Goal: Task Accomplishment & Management: Manage account settings

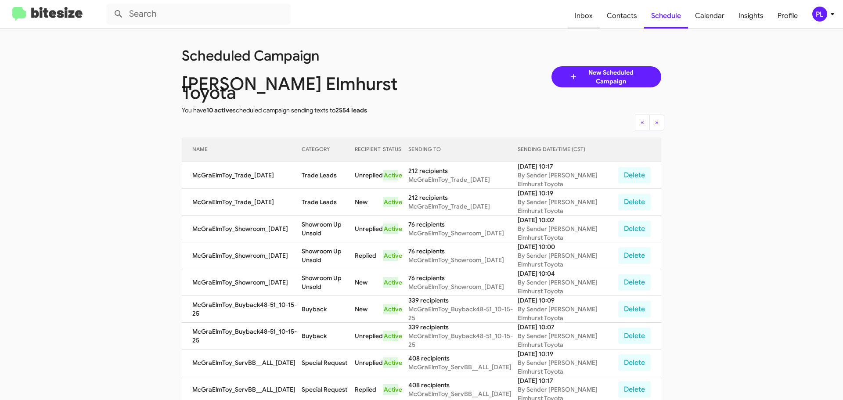
click at [592, 18] on span "Inbox" at bounding box center [584, 15] width 32 height 25
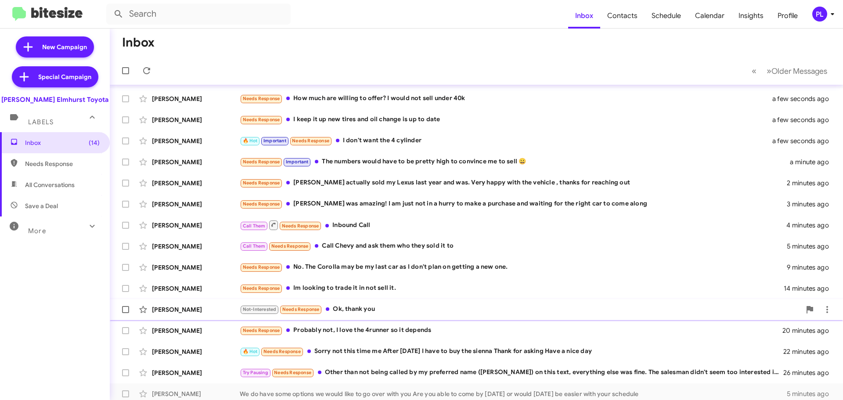
scroll to position [110, 0]
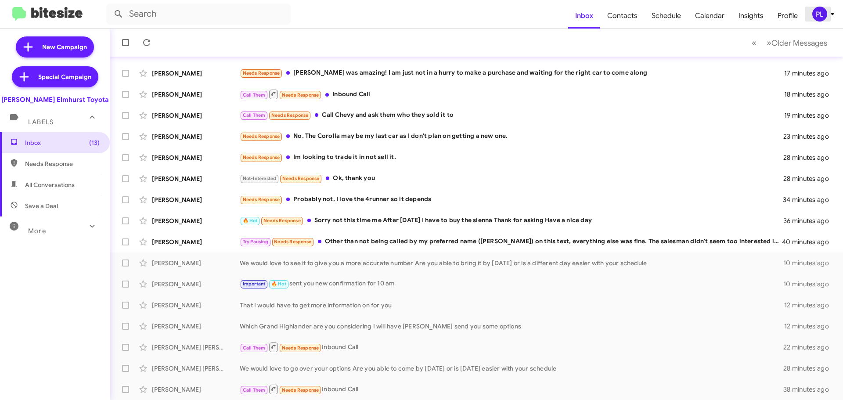
click at [829, 21] on span "PL" at bounding box center [825, 14] width 26 height 15
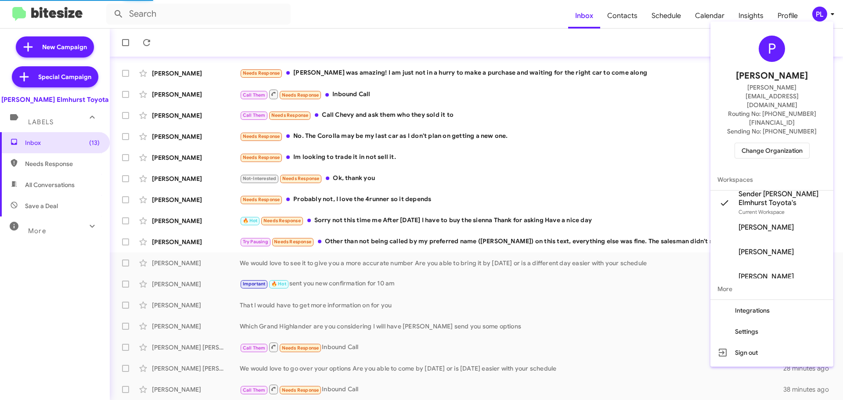
click at [785, 143] on span "Change Organization" at bounding box center [772, 150] width 61 height 15
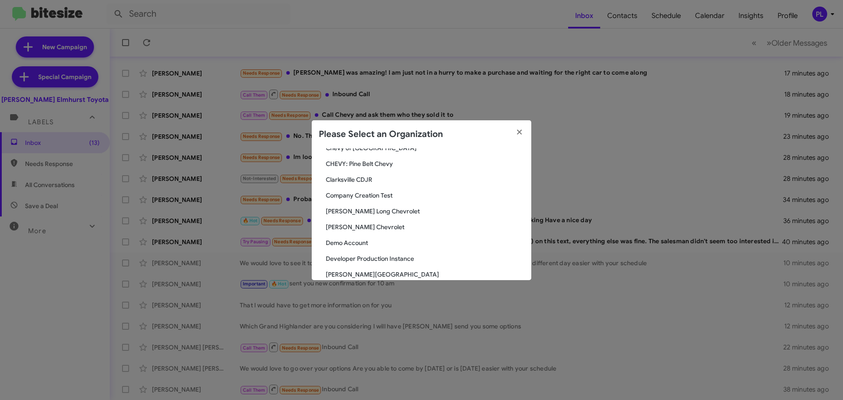
scroll to position [264, 0]
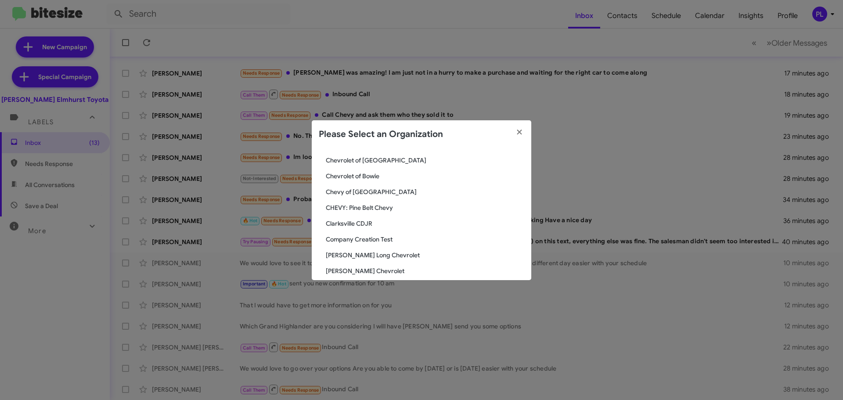
click at [369, 208] on span "CHEVY: Pine Belt Chevy" at bounding box center [425, 207] width 199 height 9
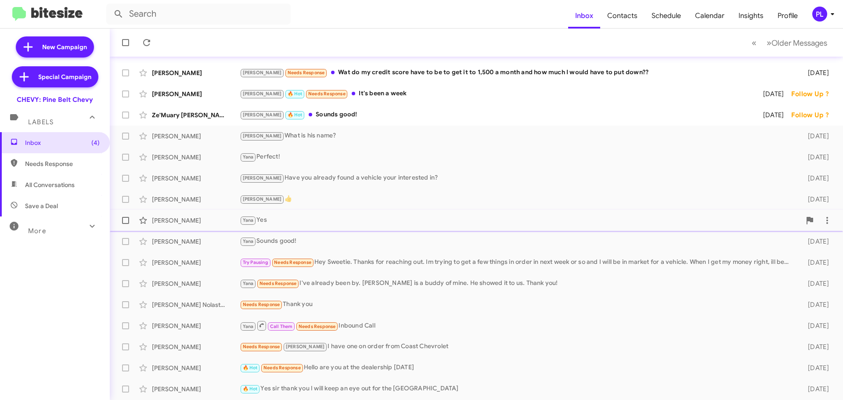
scroll to position [110, 0]
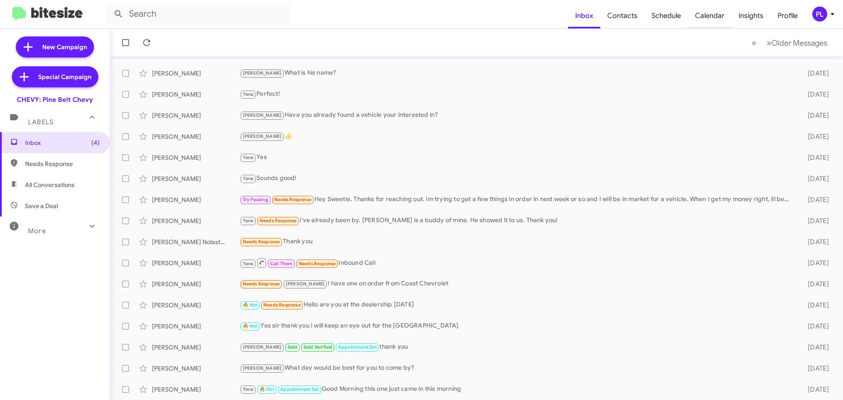
click at [698, 19] on span "Calendar" at bounding box center [709, 15] width 43 height 25
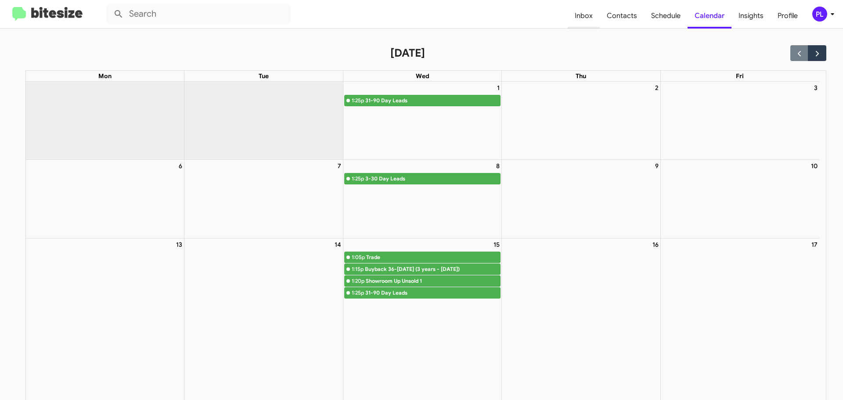
click at [597, 16] on span "Inbox" at bounding box center [584, 15] width 32 height 25
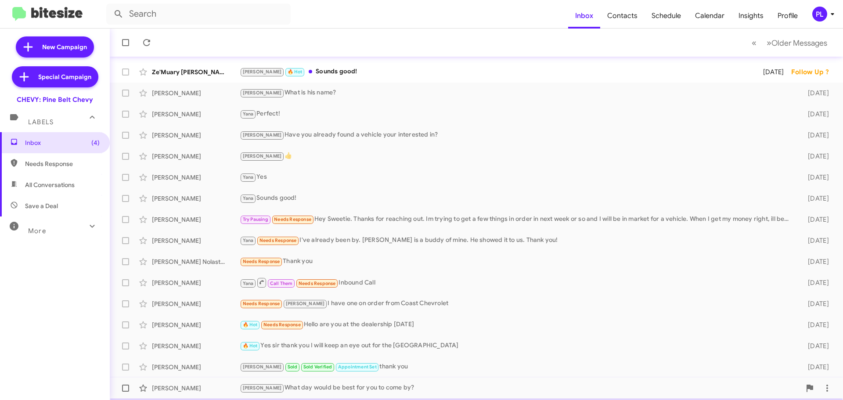
scroll to position [110, 0]
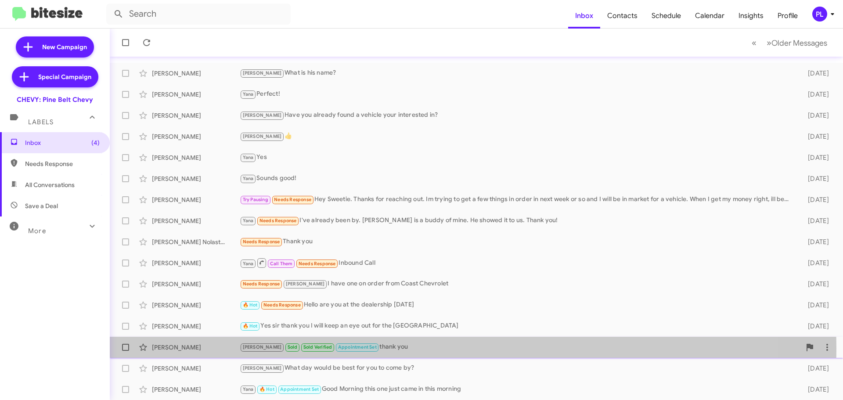
click at [194, 349] on div "Latoya Arrington" at bounding box center [196, 347] width 88 height 9
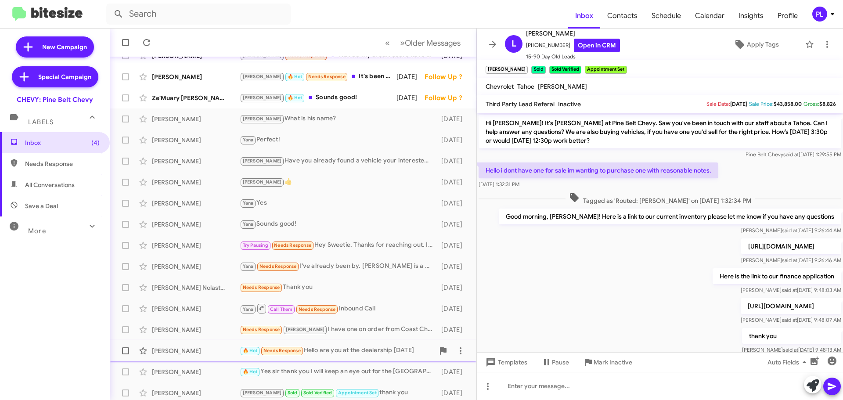
scroll to position [110, 0]
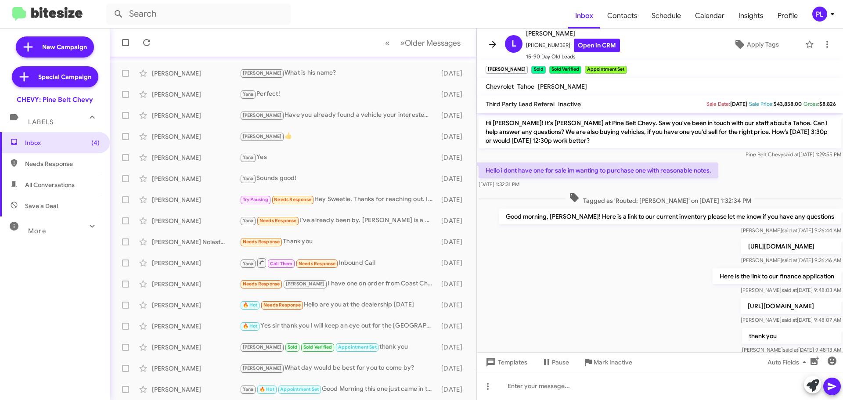
click at [488, 41] on icon at bounding box center [493, 44] width 11 height 11
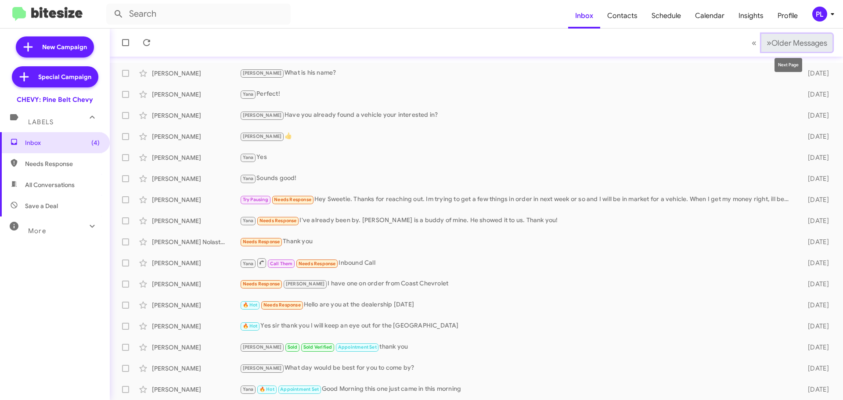
click at [793, 42] on span "Older Messages" at bounding box center [800, 43] width 56 height 10
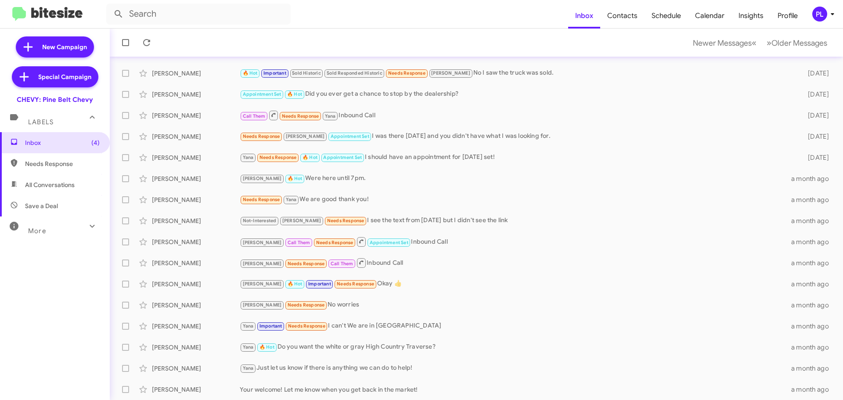
click at [829, 15] on icon at bounding box center [833, 14] width 11 height 11
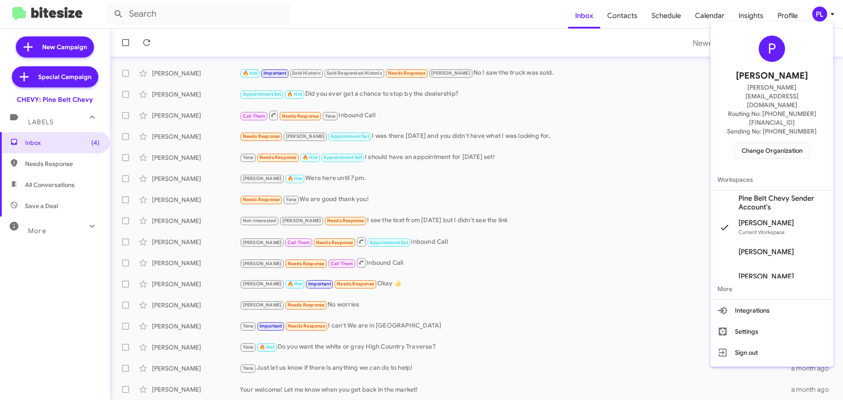
click at [767, 143] on span "Change Organization" at bounding box center [772, 150] width 61 height 15
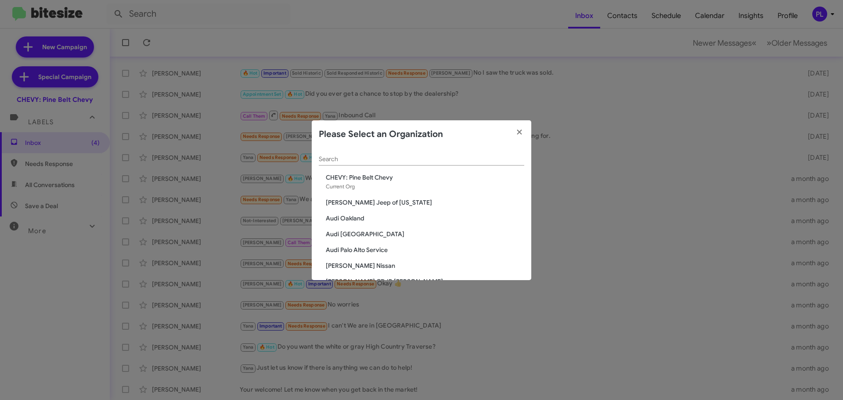
click at [349, 216] on span "Audi Oakland" at bounding box center [425, 218] width 199 height 9
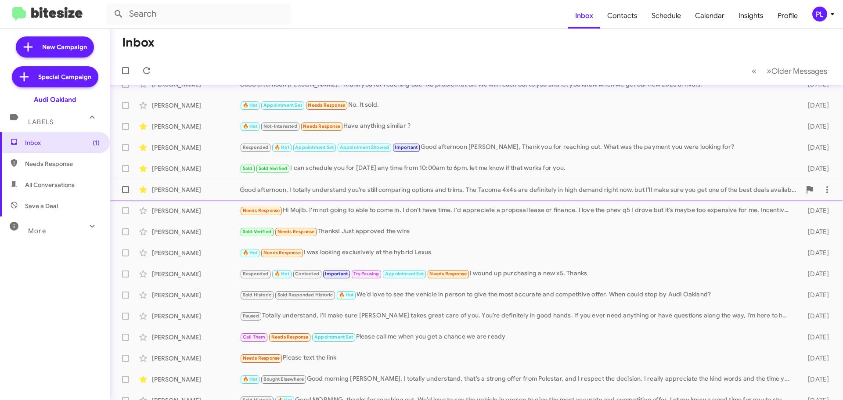
scroll to position [22, 0]
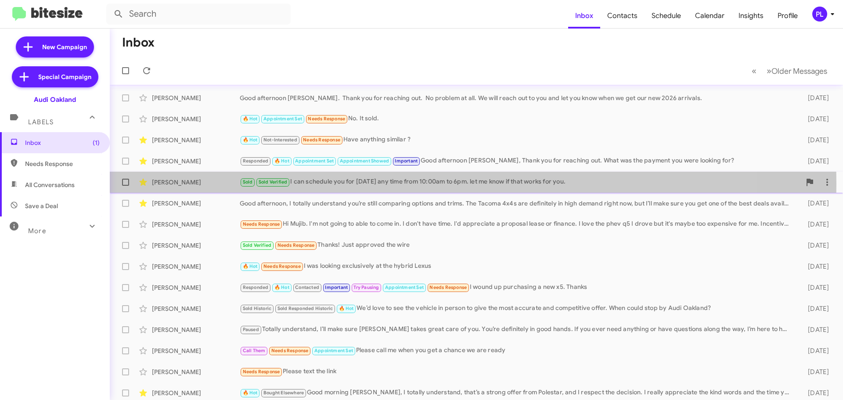
click at [351, 184] on div "Sold Sold Verified I can schedule you for Sunday any time from 10:00am to 6pm. …" at bounding box center [520, 182] width 561 height 10
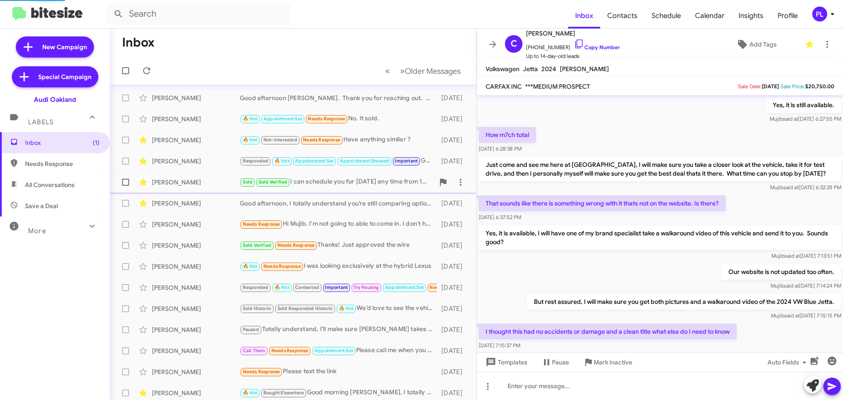
scroll to position [538, 0]
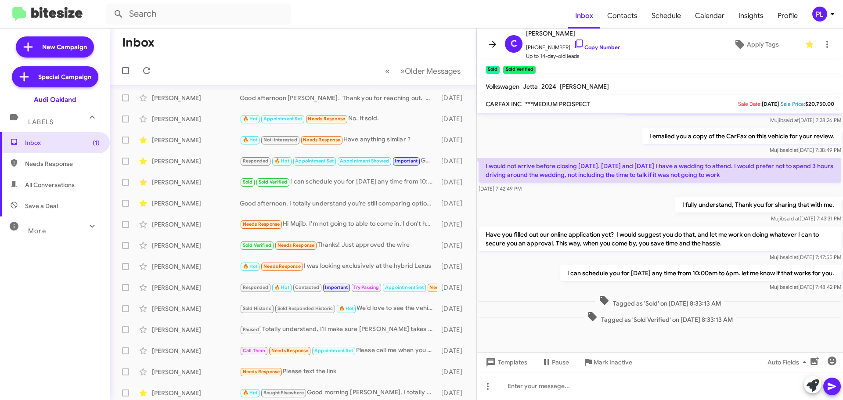
click at [494, 43] on icon at bounding box center [493, 44] width 11 height 11
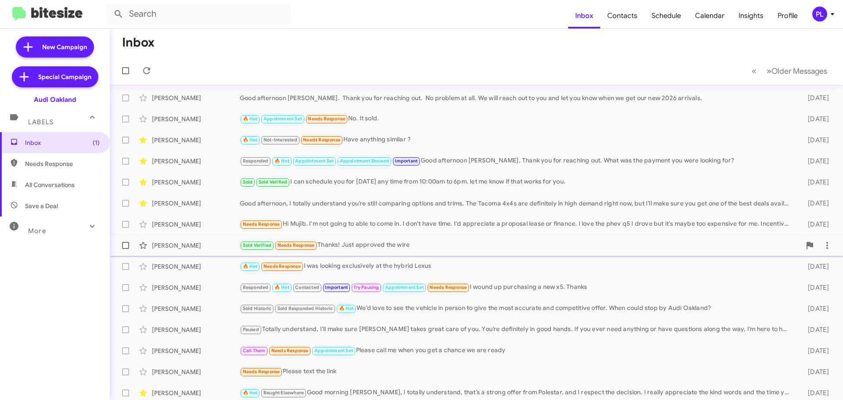
click at [364, 243] on div "Sold Verified Needs Response Thanks! Just approved the wire" at bounding box center [520, 245] width 561 height 10
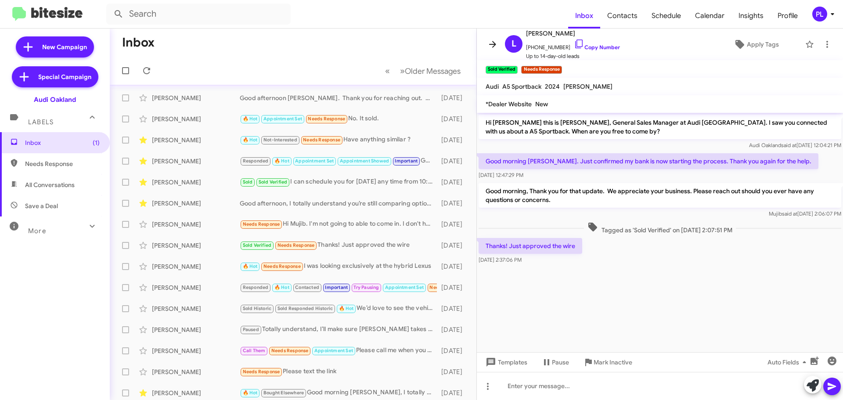
click at [494, 40] on icon at bounding box center [493, 44] width 11 height 11
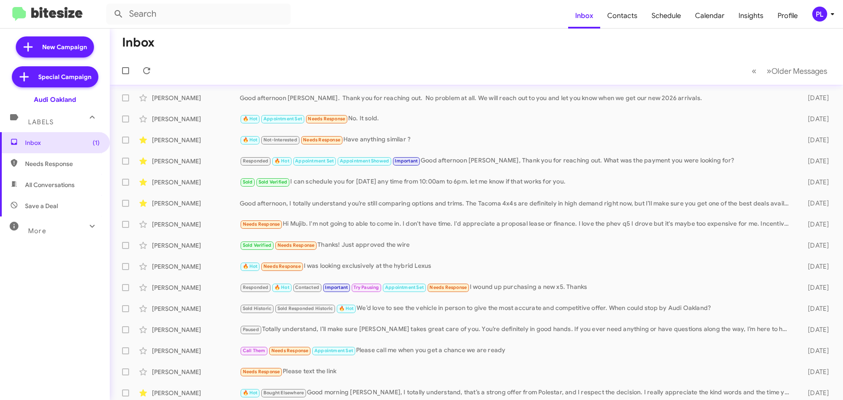
click at [829, 13] on icon at bounding box center [833, 14] width 11 height 11
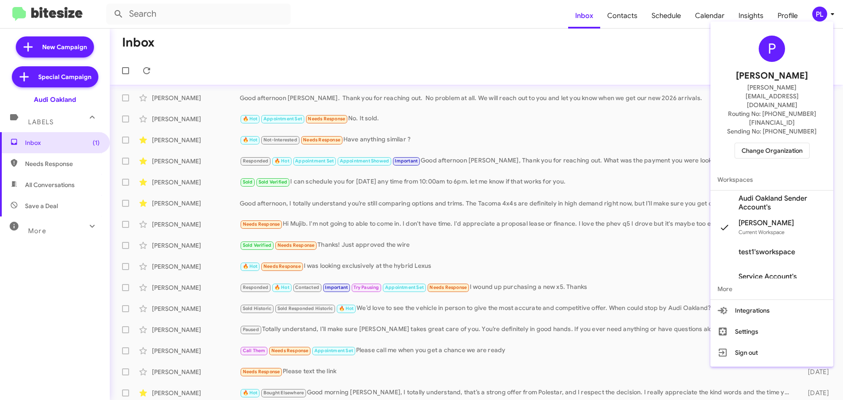
click at [766, 143] on span "Change Organization" at bounding box center [772, 150] width 61 height 15
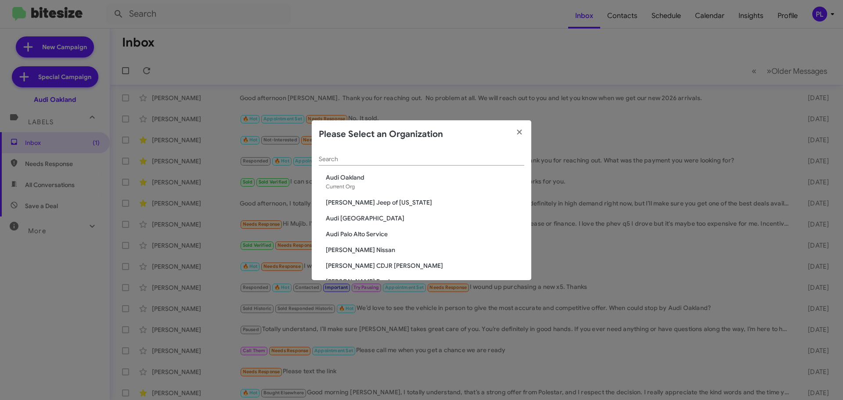
click at [348, 158] on input "Search" at bounding box center [422, 159] width 206 height 7
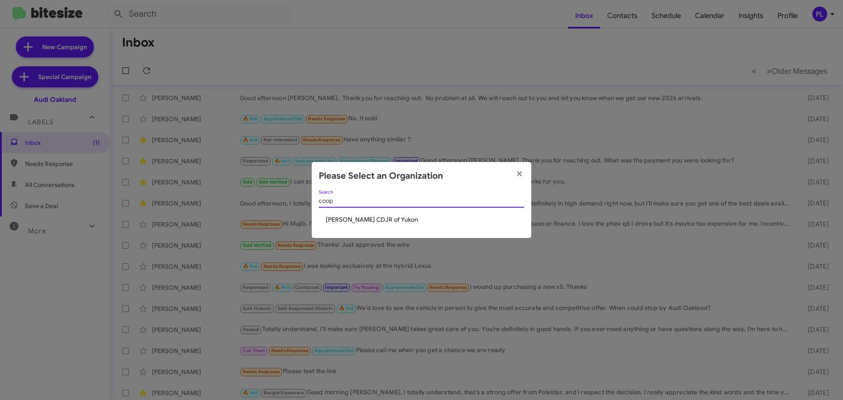
type input "coop"
click at [343, 216] on span "Joe Cooper CDJR of Yukon" at bounding box center [425, 219] width 199 height 9
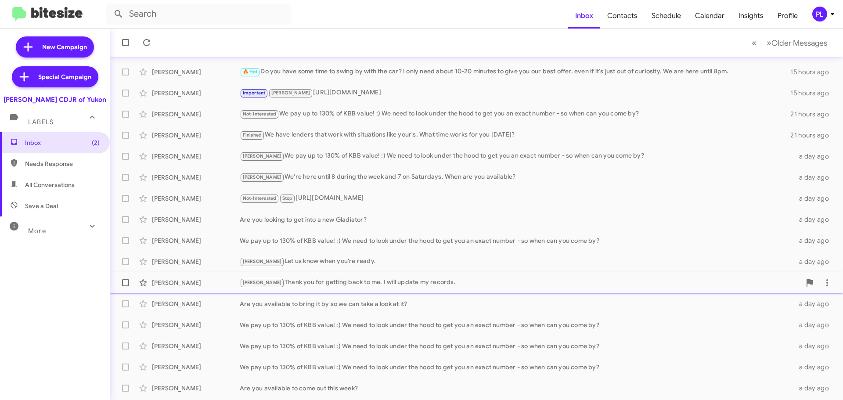
scroll to position [110, 0]
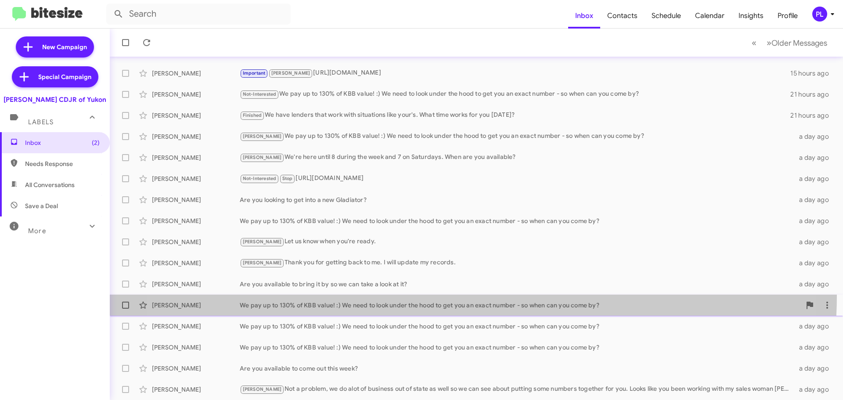
click at [436, 296] on span "[PERSON_NAME] We pay up to 130% of KBB value! :) We need to look under the hood…" at bounding box center [477, 305] width 734 height 21
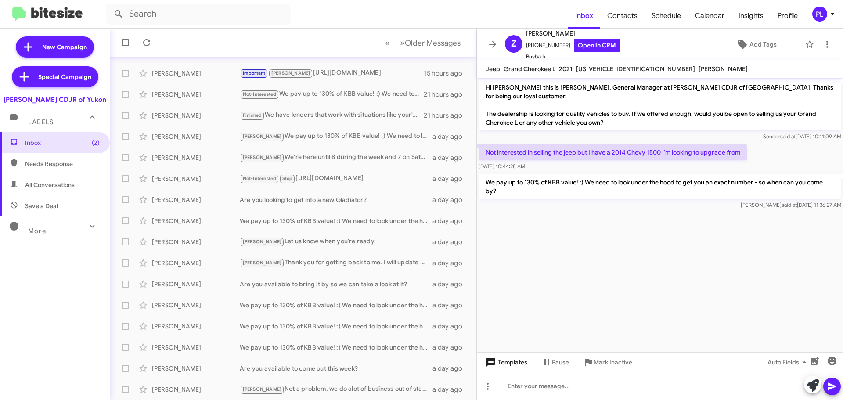
click at [508, 367] on span "Templates" at bounding box center [505, 362] width 43 height 16
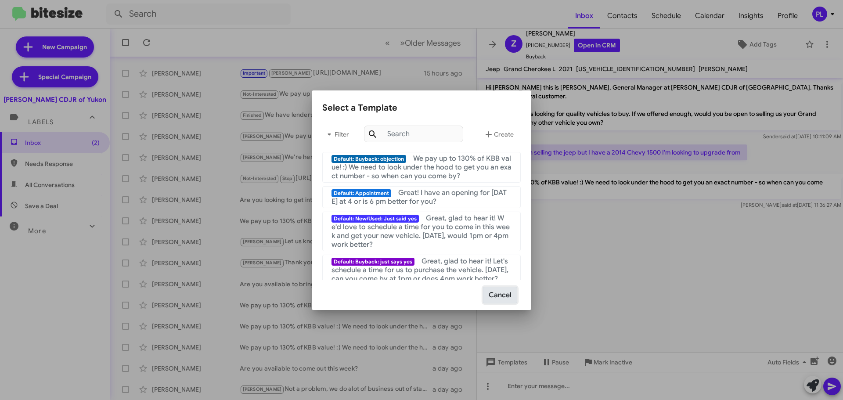
click at [502, 296] on button "Cancel" at bounding box center [500, 295] width 34 height 17
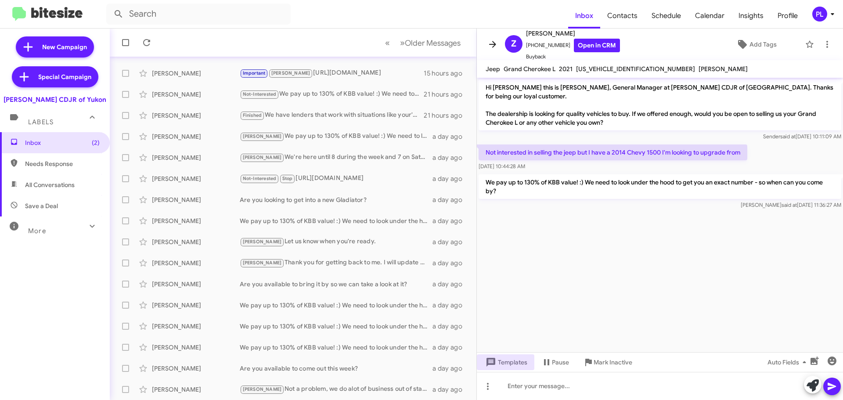
click at [493, 42] on icon at bounding box center [492, 44] width 7 height 7
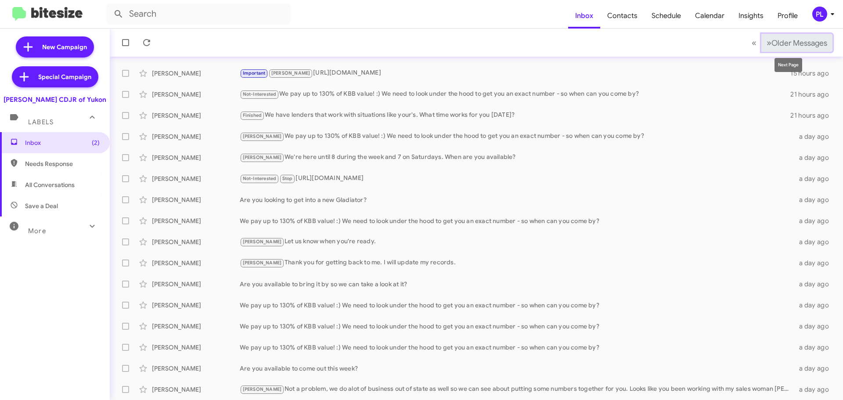
click at [814, 44] on span "Older Messages" at bounding box center [800, 43] width 56 height 10
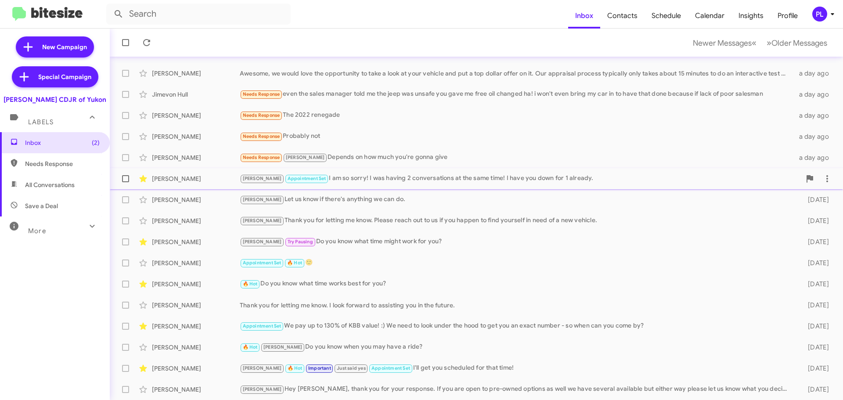
click at [343, 184] on div "Kristy Appointment Set I am so sorry! I was having 2 conversations at the same …" at bounding box center [520, 179] width 561 height 10
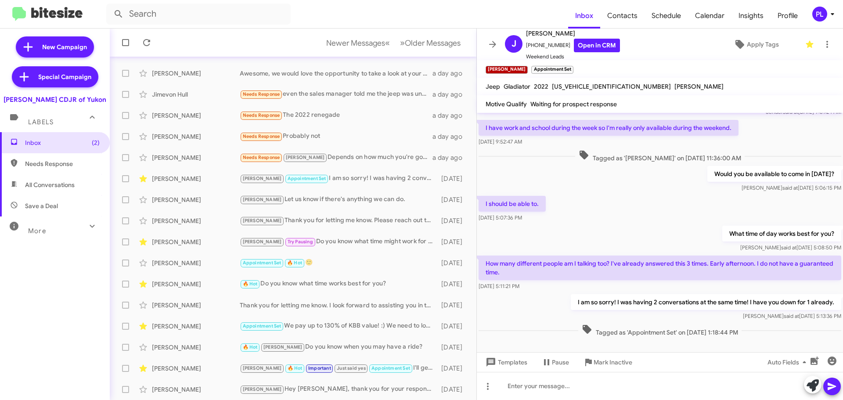
scroll to position [40, 0]
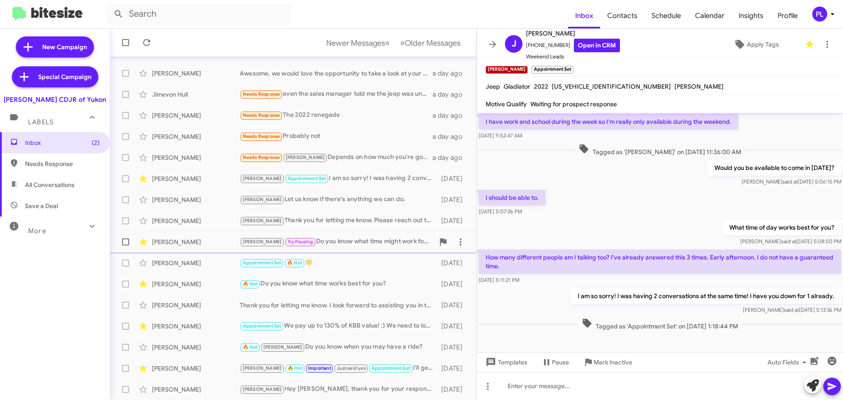
click at [315, 238] on div "Kristy Try Pausing Do you know what time might work for you?" at bounding box center [337, 242] width 195 height 10
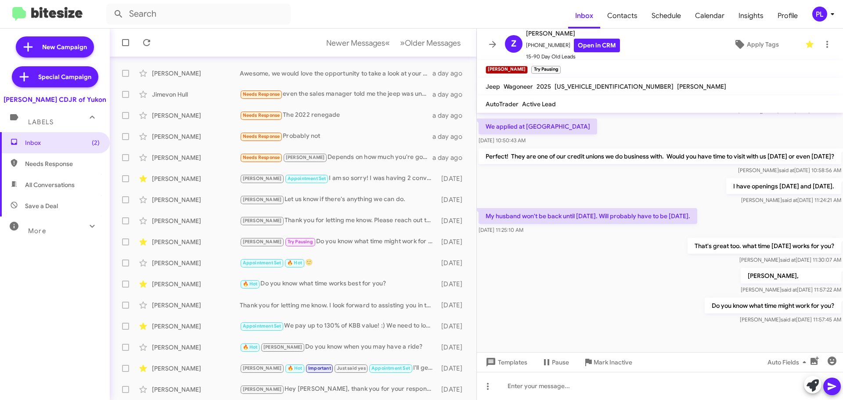
scroll to position [88, 0]
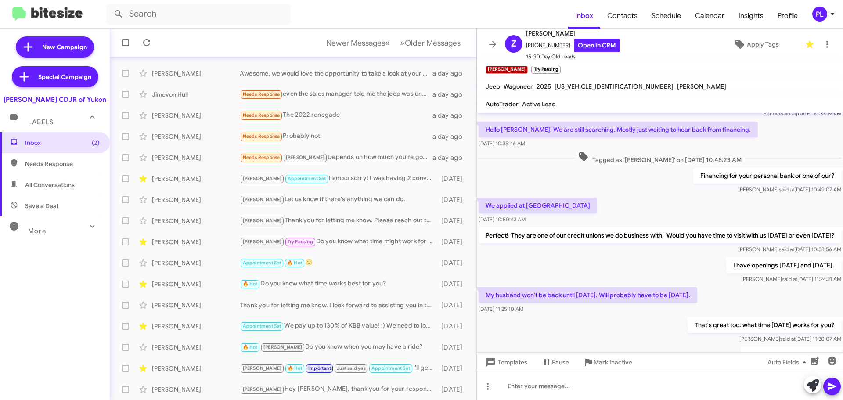
drag, startPoint x: 103, startPoint y: 101, endPoint x: 13, endPoint y: 102, distance: 90.1
click at [13, 102] on div "[PERSON_NAME] CDJR of Yukon" at bounding box center [55, 98] width 110 height 12
copy div "[PERSON_NAME] CDJR of Yukon"
click at [50, 238] on div "Inbox (2) Needs Response All Conversations Save a Deal More Important 🔥 Hot App…" at bounding box center [55, 252] width 110 height 240
click at [50, 206] on span "Save a Deal" at bounding box center [41, 206] width 33 height 9
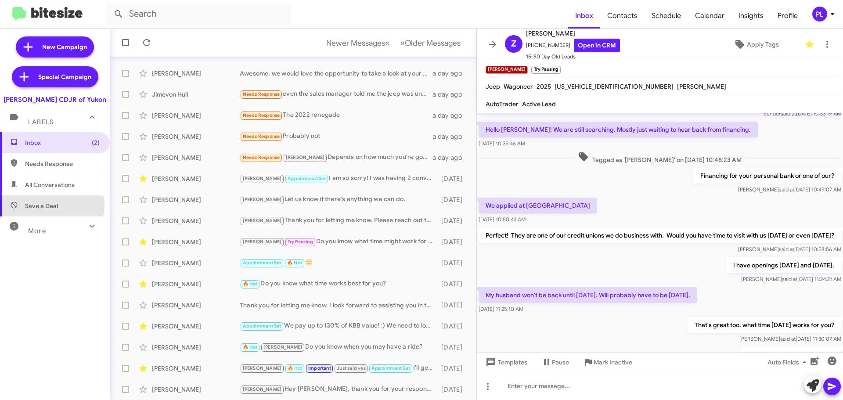
type input "in:not-interested"
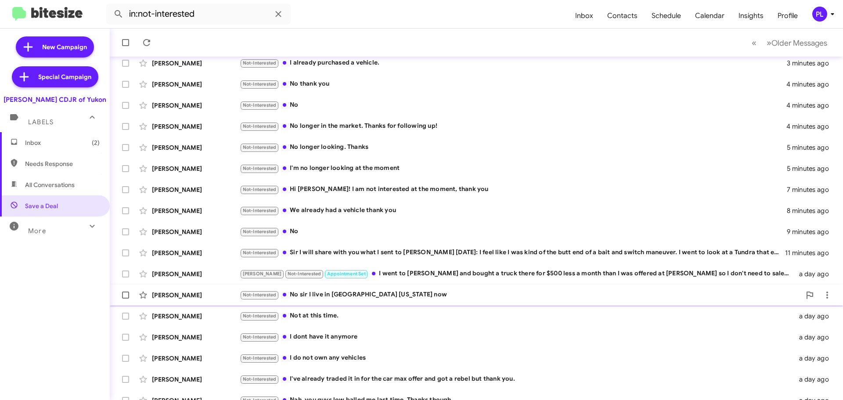
scroll to position [110, 0]
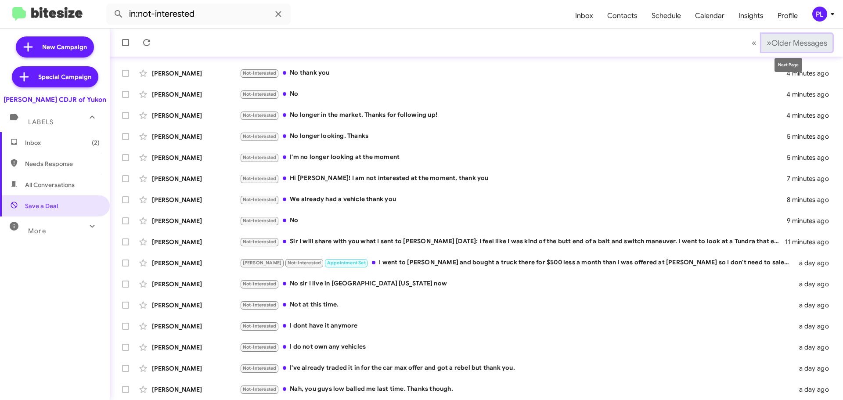
click at [806, 41] on span "Older Messages" at bounding box center [800, 43] width 56 height 10
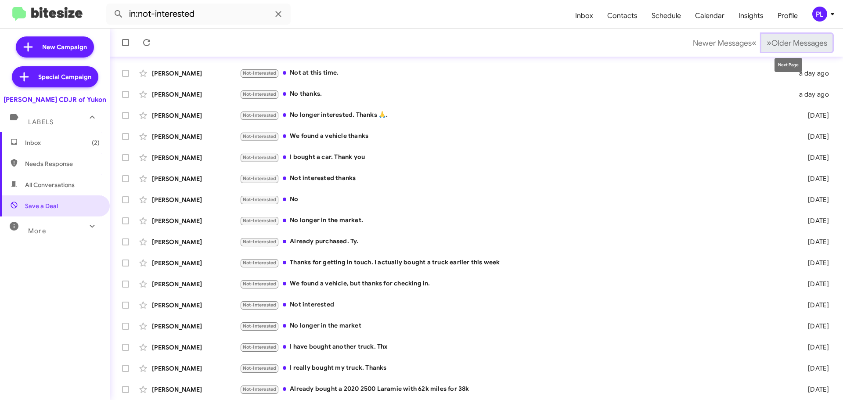
click at [790, 45] on span "Older Messages" at bounding box center [800, 43] width 56 height 10
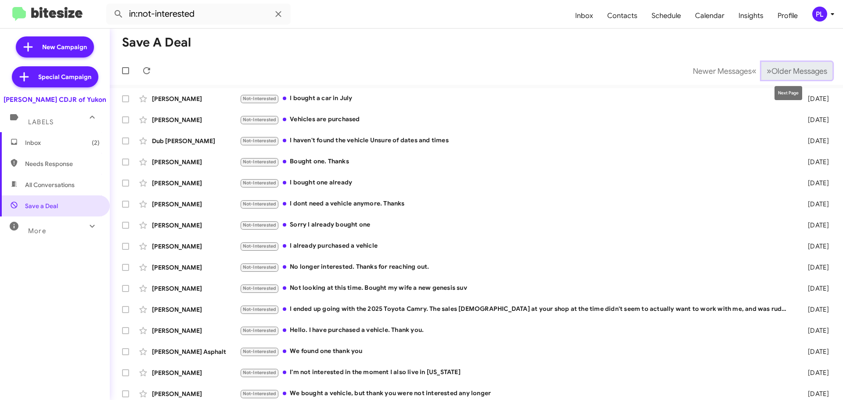
click at [810, 64] on button "» Next Older Messages" at bounding box center [797, 71] width 71 height 18
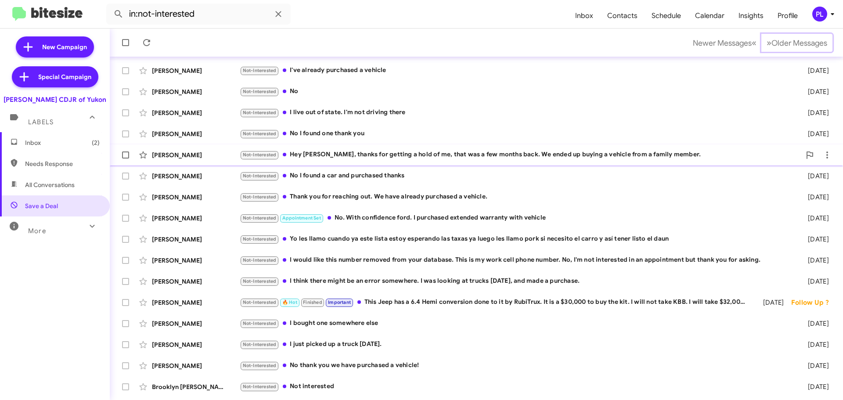
scroll to position [88, 0]
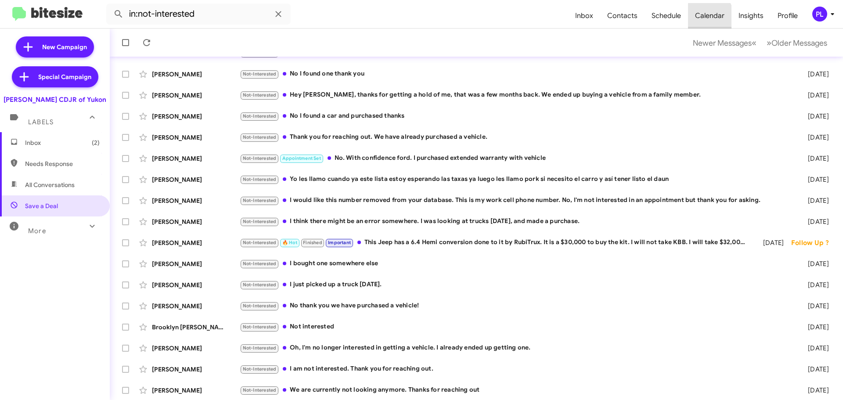
click at [704, 18] on span "Calendar" at bounding box center [709, 15] width 43 height 25
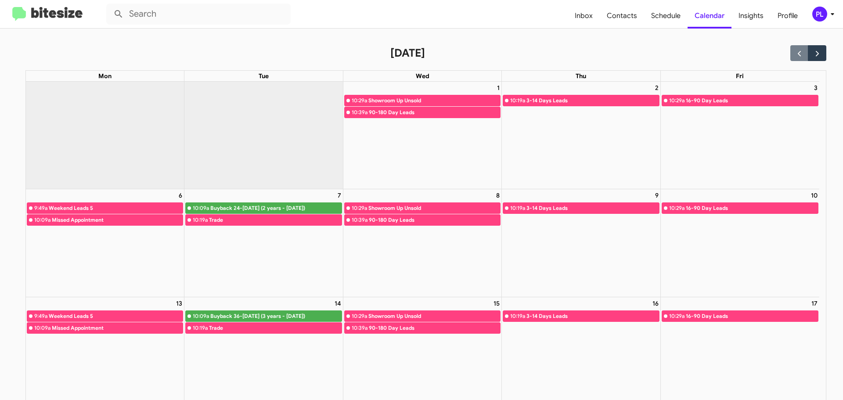
click at [833, 12] on icon at bounding box center [833, 14] width 11 height 11
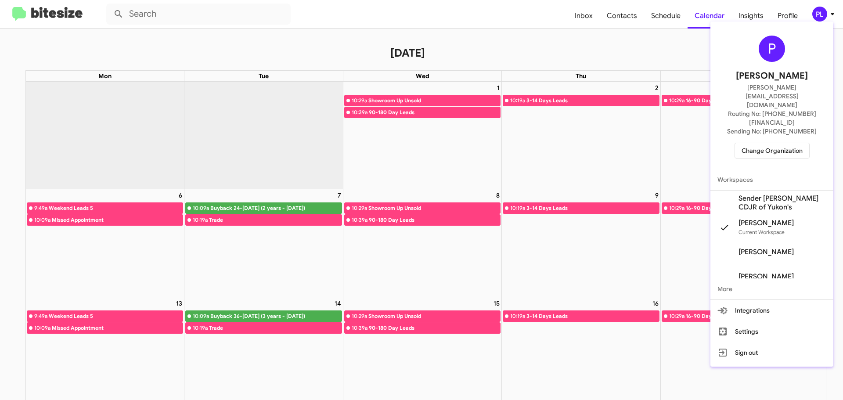
click at [586, 16] on div at bounding box center [421, 200] width 843 height 400
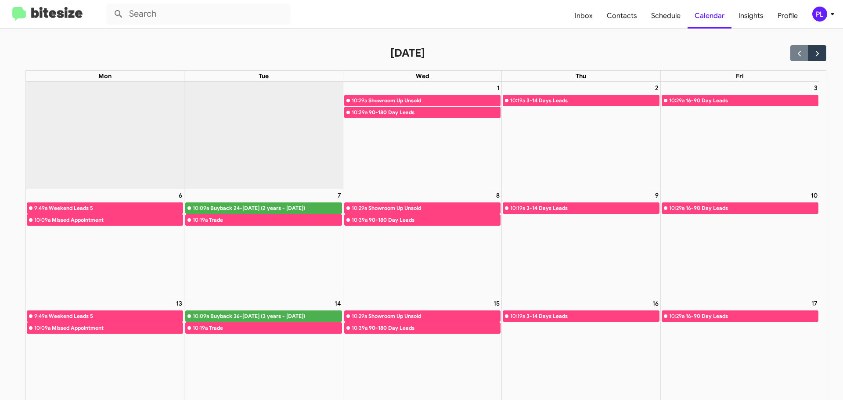
click at [586, 16] on span "Inbox" at bounding box center [584, 15] width 32 height 25
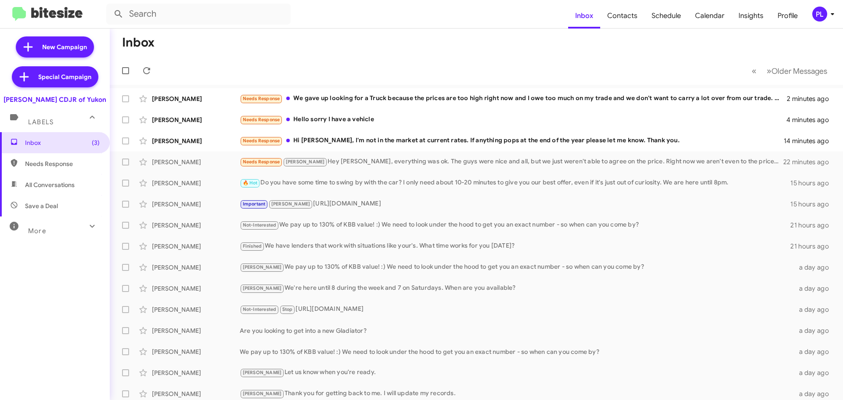
click at [89, 102] on div "[PERSON_NAME] CDJR of Yukon" at bounding box center [55, 99] width 103 height 9
drag, startPoint x: 98, startPoint y: 101, endPoint x: 0, endPoint y: 97, distance: 98.5
click at [0, 97] on div "[PERSON_NAME] CDJR of Yukon" at bounding box center [55, 98] width 110 height 12
copy div "[PERSON_NAME] CDJR of Yukon"
click at [751, 19] on span "Insights" at bounding box center [751, 15] width 39 height 25
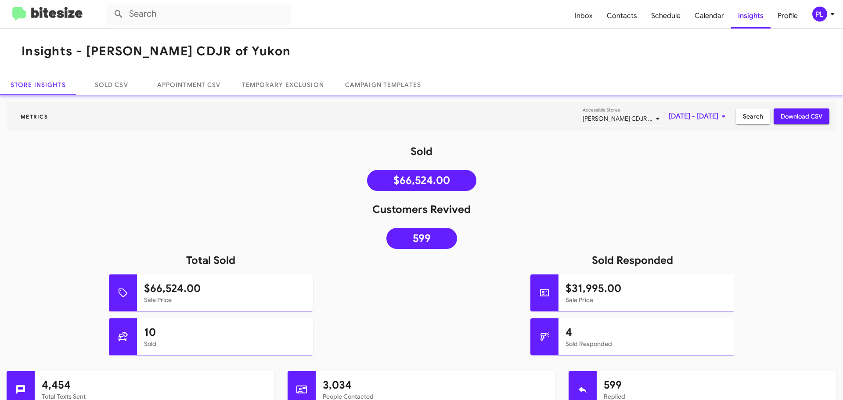
drag, startPoint x: 195, startPoint y: 51, endPoint x: 87, endPoint y: 51, distance: 107.6
click at [87, 51] on mat-toolbar "Insights - Joe Cooper CDJR of Yukon" at bounding box center [421, 52] width 843 height 46
click at [120, 94] on link "Sold CSV" at bounding box center [111, 84] width 70 height 21
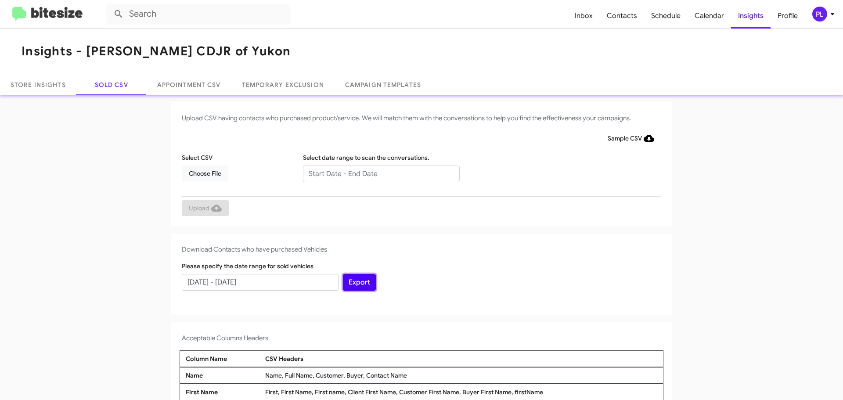
click at [347, 277] on button "Export" at bounding box center [359, 282] width 33 height 17
click at [61, 82] on link "Store Insights" at bounding box center [38, 84] width 76 height 21
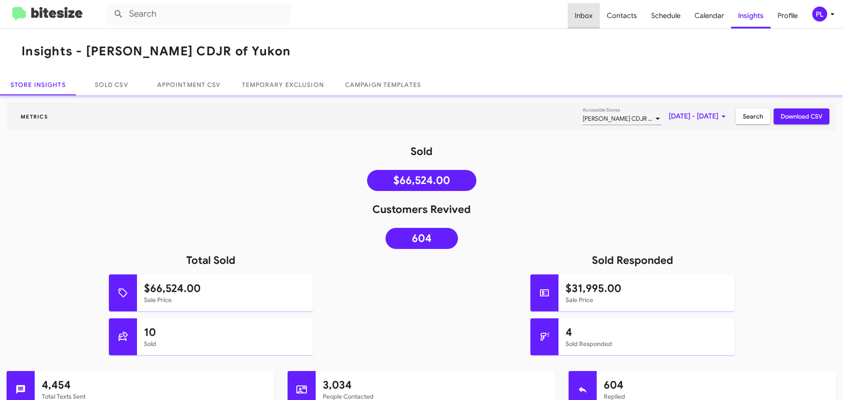
click at [589, 16] on span "Inbox" at bounding box center [584, 15] width 32 height 25
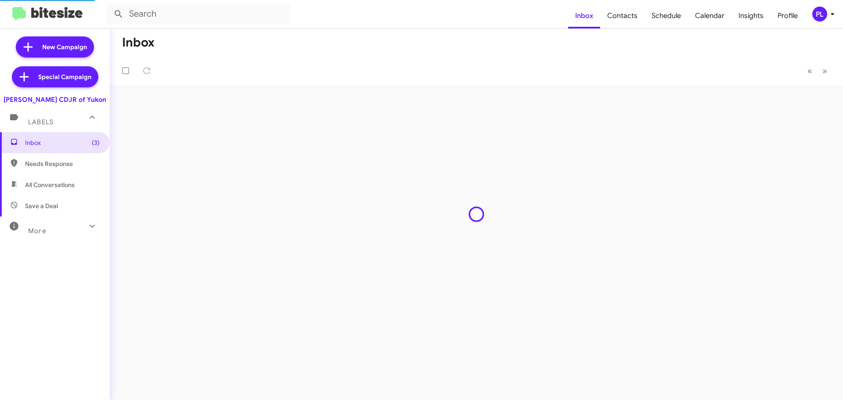
click at [54, 232] on div "More" at bounding box center [46, 227] width 78 height 16
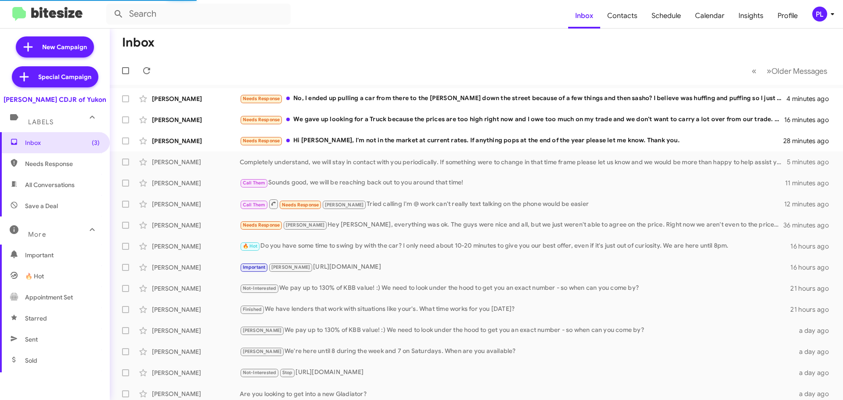
scroll to position [174, 0]
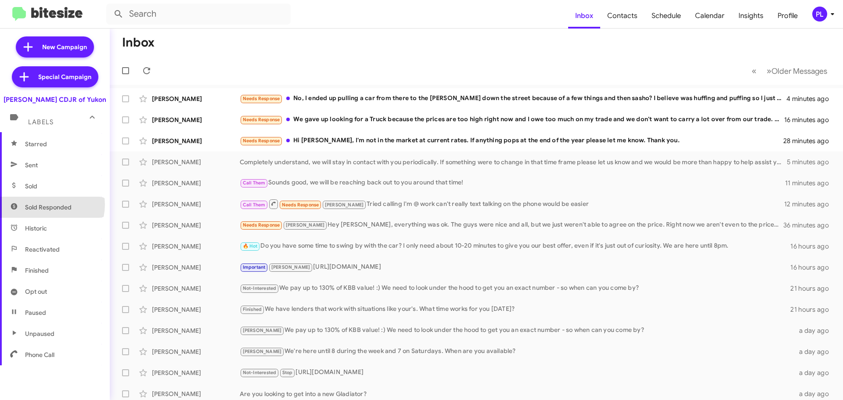
click at [50, 205] on span "Sold Responded" at bounding box center [48, 207] width 47 height 9
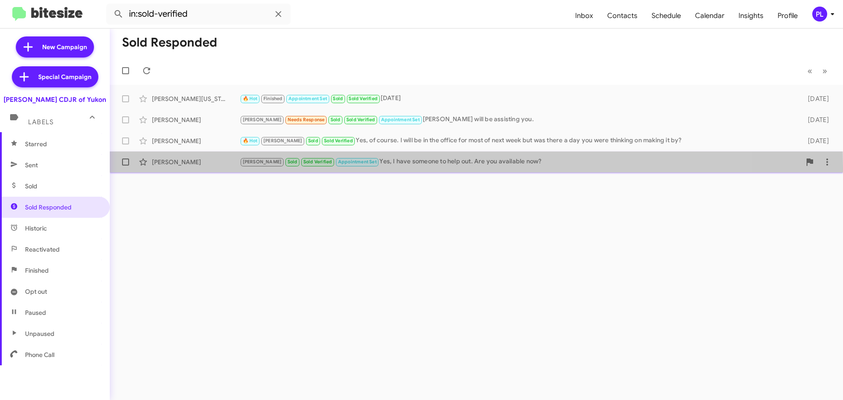
click at [184, 168] on div "Andrea Acosta Narvaez Taylor Sold Sold Verified Appointment Set Yes, I have som…" at bounding box center [477, 162] width 720 height 18
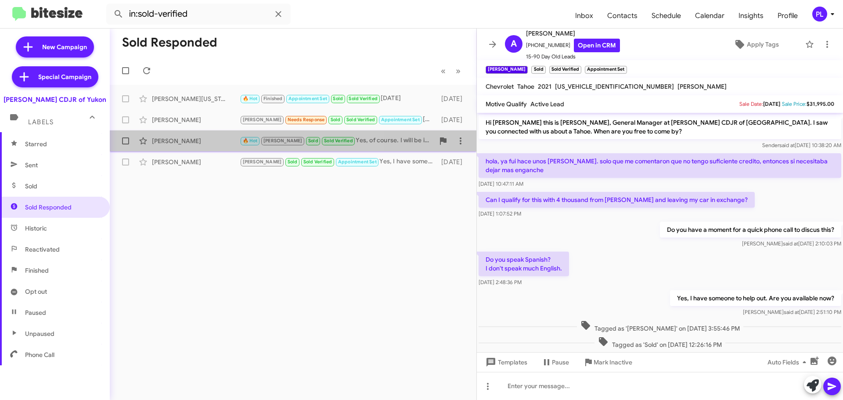
click at [207, 144] on div "Barbara Bakke" at bounding box center [196, 141] width 88 height 9
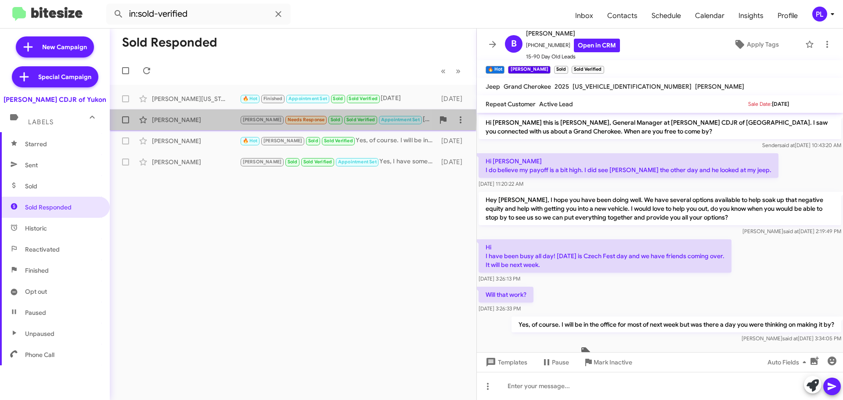
click at [175, 119] on div "Craig Morrison" at bounding box center [196, 120] width 88 height 9
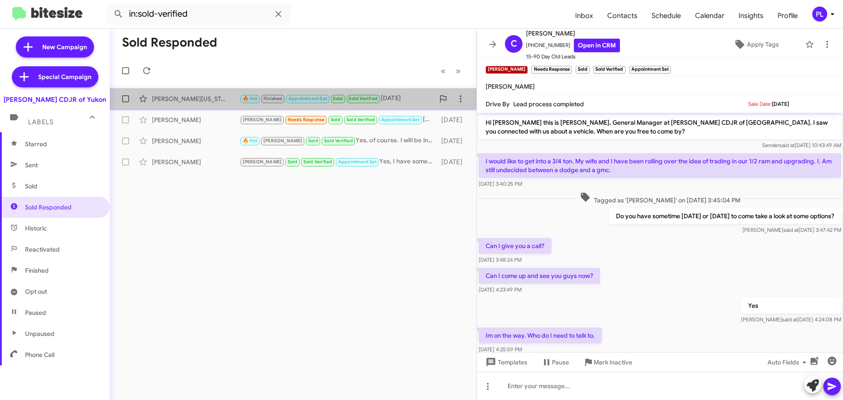
click at [180, 98] on div "Tyreek Washington" at bounding box center [196, 98] width 88 height 9
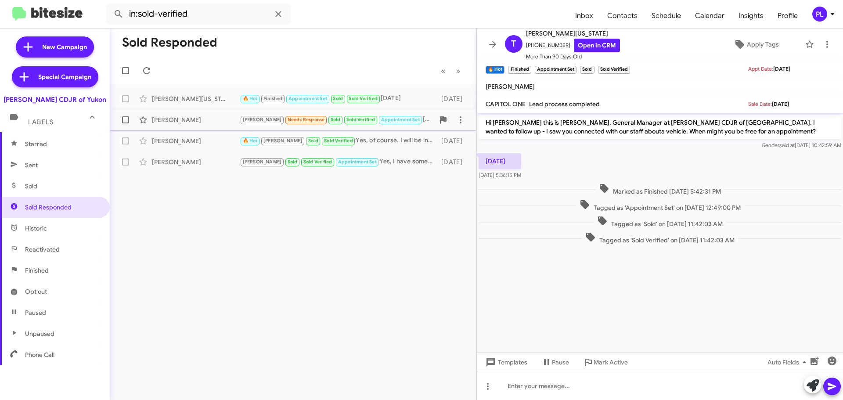
click at [160, 116] on div "Craig Morrison" at bounding box center [196, 120] width 88 height 9
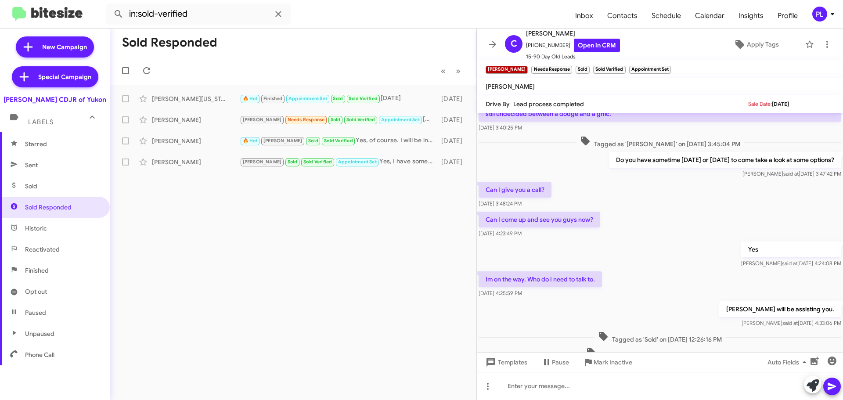
scroll to position [108, 0]
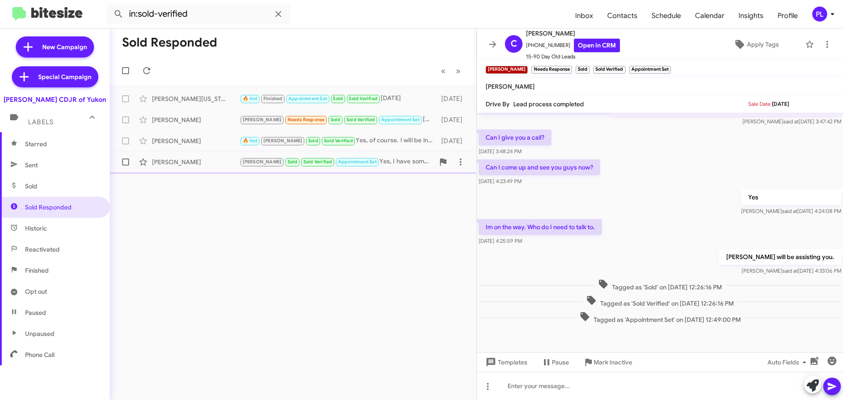
click at [175, 160] on div "Andrea Acosta Narvaez" at bounding box center [196, 162] width 88 height 9
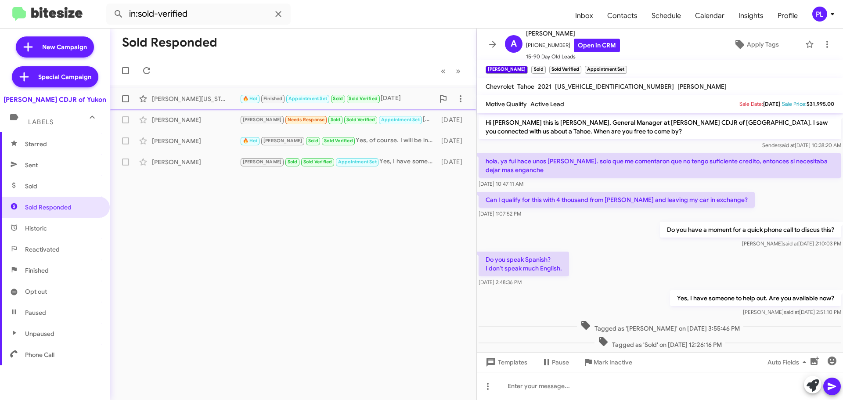
click at [219, 102] on div "Tyreek Washington" at bounding box center [196, 98] width 88 height 9
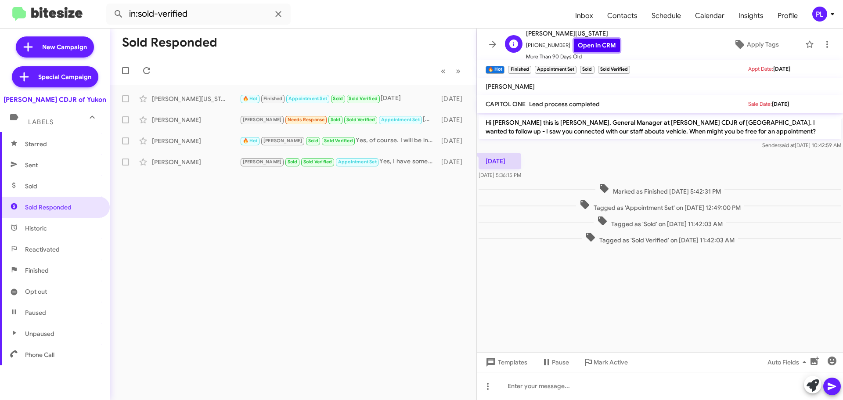
click at [598, 47] on link "Open in CRM" at bounding box center [597, 46] width 46 height 14
click at [201, 127] on div "Craig Morrison Kristy Needs Response Sold Sold Verified Appointment Set Bruce w…" at bounding box center [293, 120] width 353 height 18
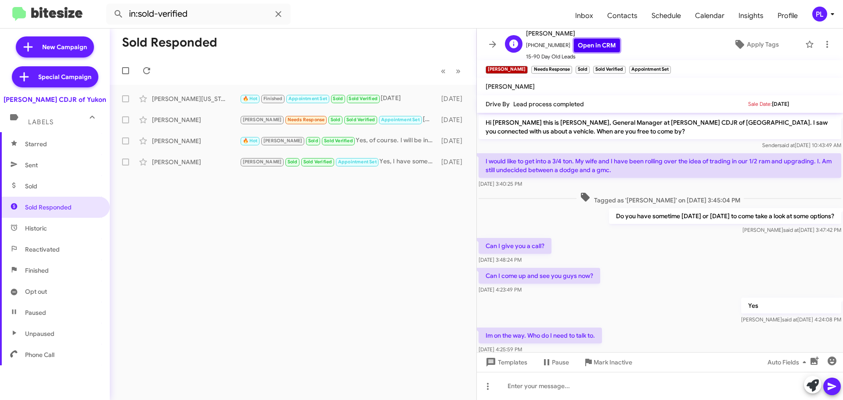
click at [589, 45] on link "Open in CRM" at bounding box center [597, 46] width 46 height 14
click at [598, 43] on link "Open in CRM" at bounding box center [597, 46] width 46 height 14
click at [43, 187] on span "Sold" at bounding box center [55, 186] width 110 height 21
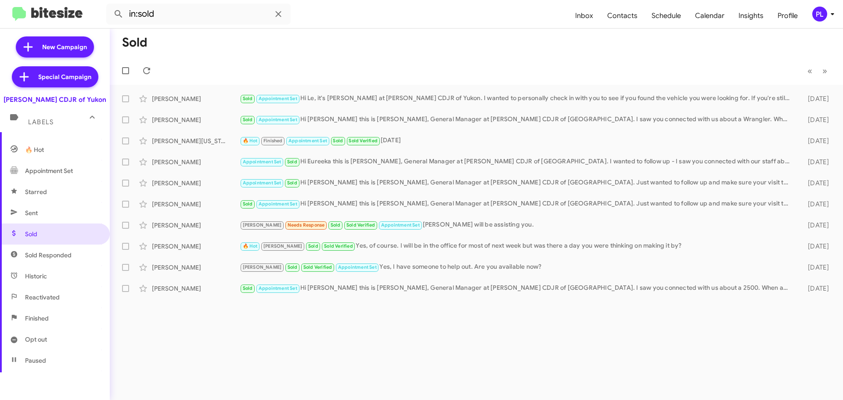
scroll to position [43, 0]
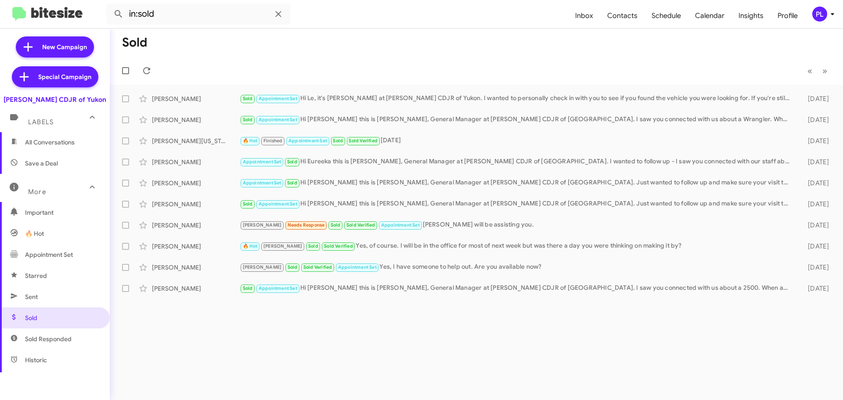
click at [41, 168] on span "Save a Deal" at bounding box center [55, 163] width 110 height 21
type input "in:not-interested"
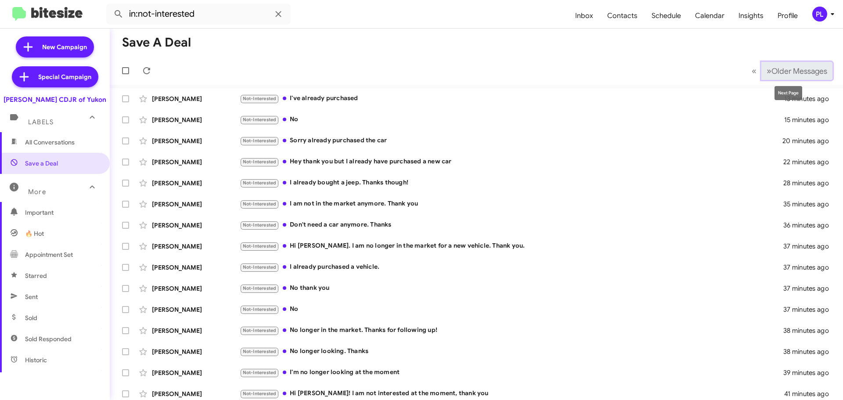
click at [799, 70] on span "Older Messages" at bounding box center [800, 71] width 56 height 10
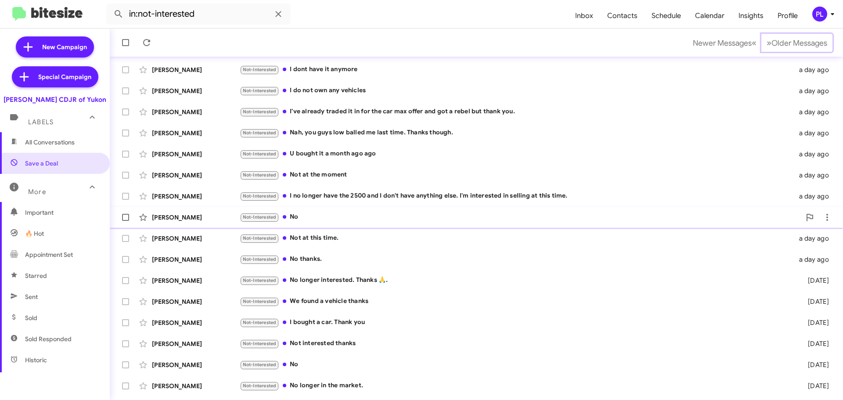
scroll to position [110, 0]
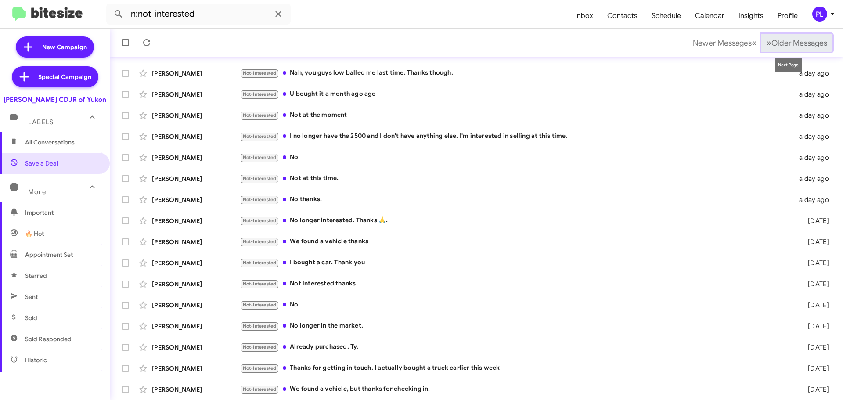
click at [809, 46] on span "Older Messages" at bounding box center [800, 43] width 56 height 10
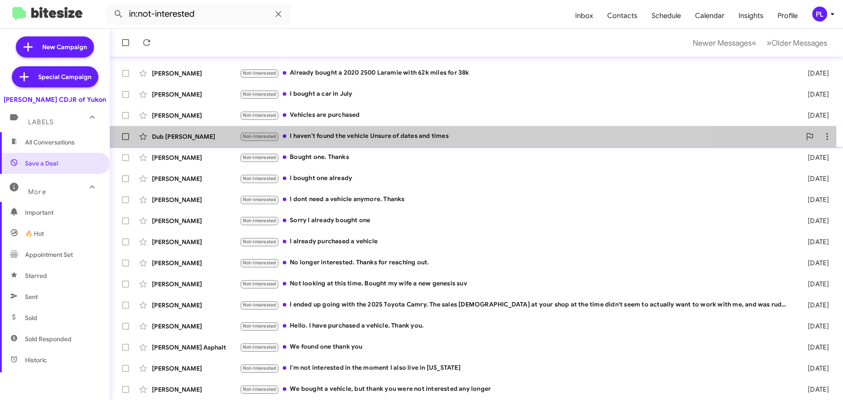
click at [384, 138] on div "Not-Interested I haven't found the vehicle Unsure of dates and times" at bounding box center [520, 136] width 561 height 10
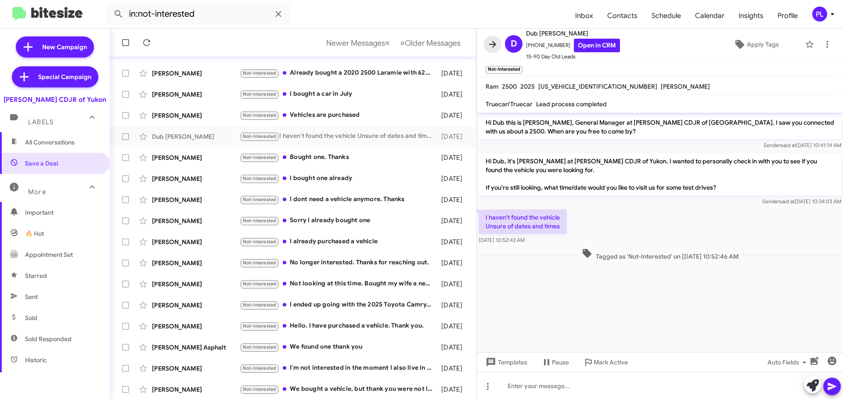
click at [488, 48] on icon at bounding box center [493, 44] width 11 height 11
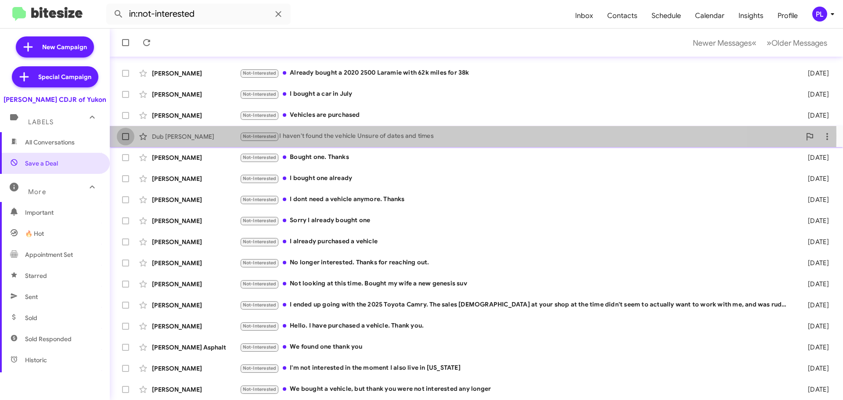
click at [123, 136] on span at bounding box center [125, 136] width 7 height 7
click at [125, 140] on input "checkbox" at bounding box center [125, 140] width 0 height 0
checkbox input "true"
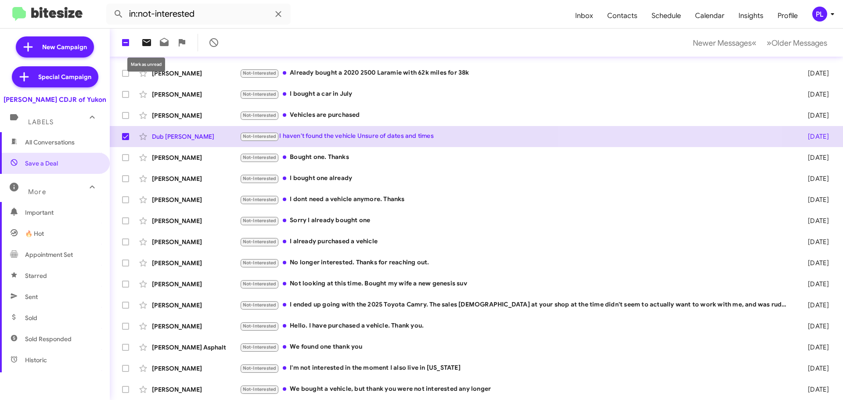
click at [152, 42] on span at bounding box center [147, 42] width 18 height 11
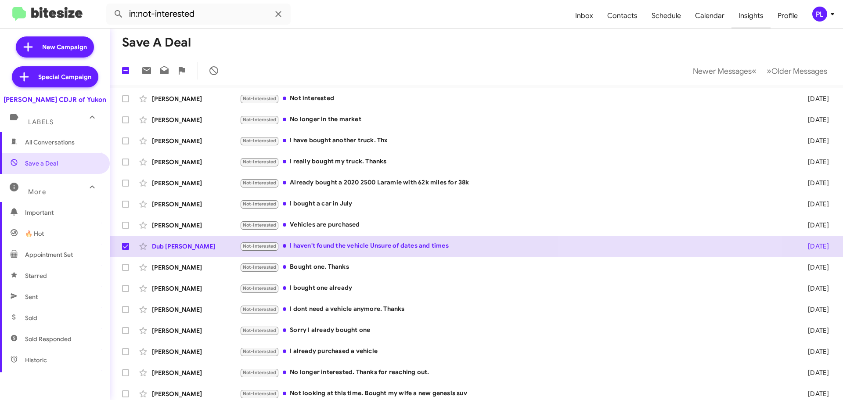
click at [758, 15] on span "Insights" at bounding box center [751, 15] width 39 height 25
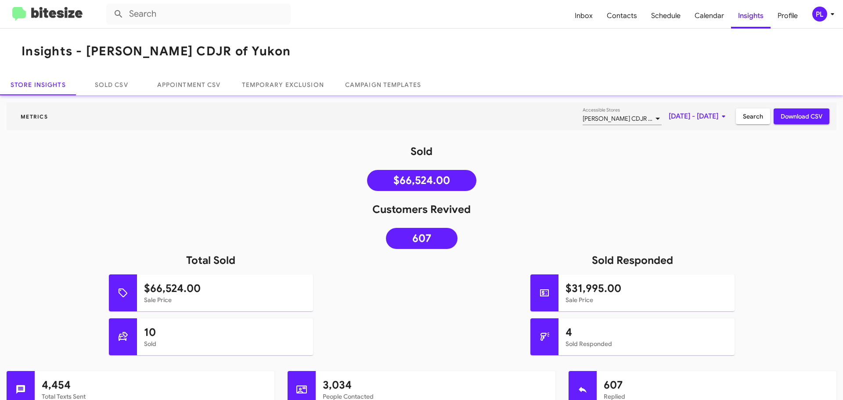
drag, startPoint x: 262, startPoint y: 54, endPoint x: 88, endPoint y: 49, distance: 174.5
click at [88, 49] on mat-toolbar "Insights - Joe Cooper CDJR of Yukon" at bounding box center [421, 52] width 843 height 46
copy h1 "Joe Cooper CDJR of Yukon"
click at [594, 15] on span "Inbox" at bounding box center [584, 15] width 32 height 25
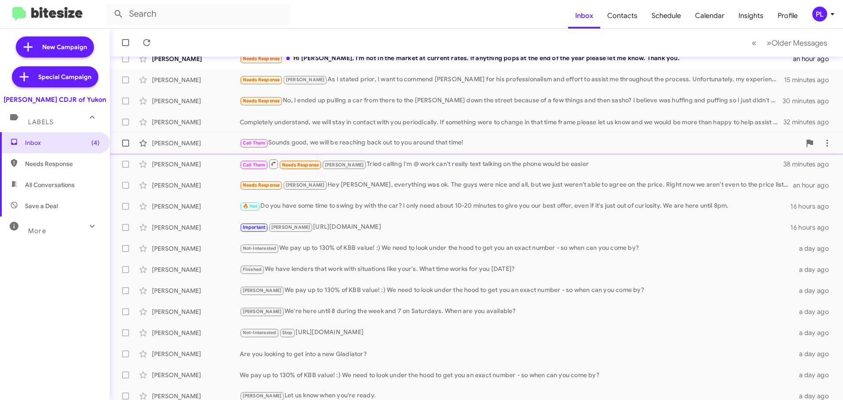
scroll to position [110, 0]
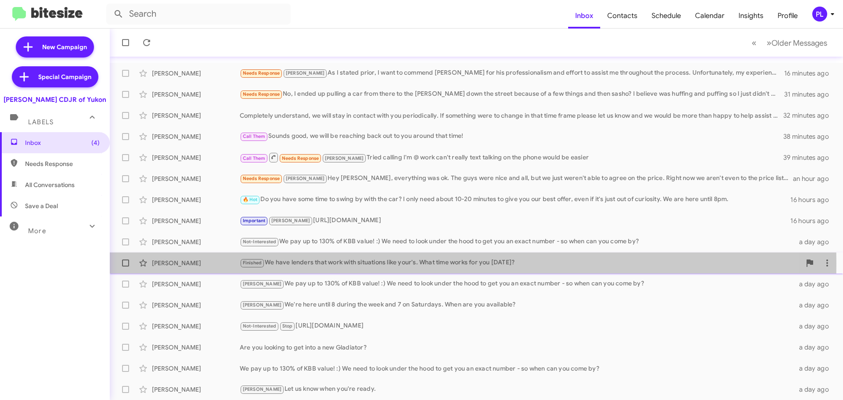
click at [316, 264] on div "Finished We have lenders that work with situations like your's. What time works…" at bounding box center [520, 263] width 561 height 10
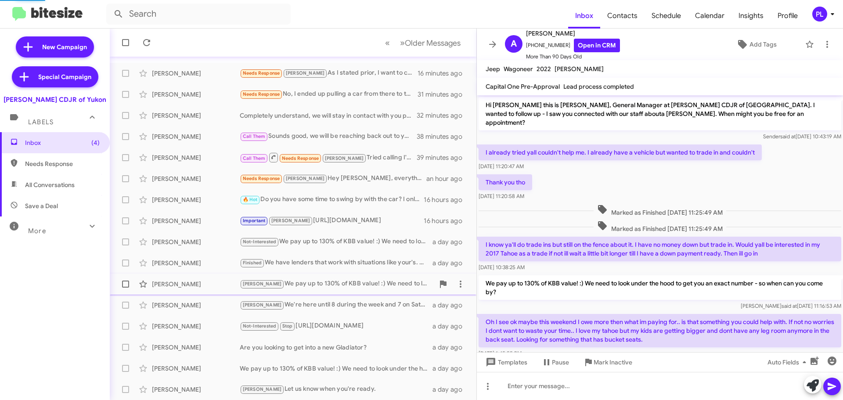
scroll to position [48, 0]
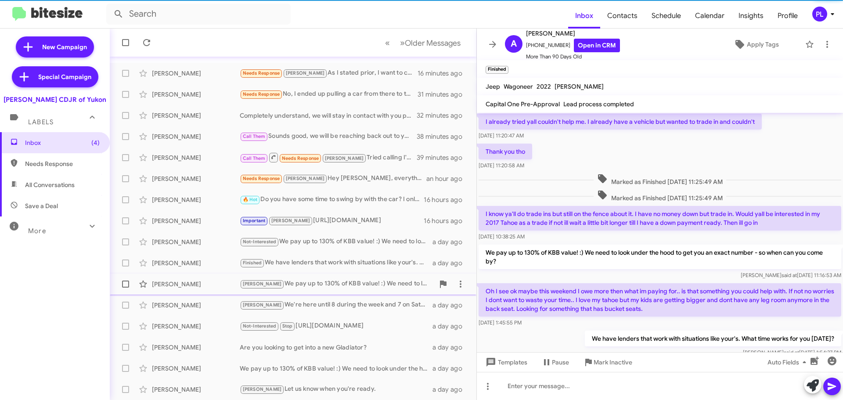
click at [309, 280] on div "Kristy We pay up to 130% of KBB value! :) We need to look under the hood to get…" at bounding box center [337, 284] width 195 height 10
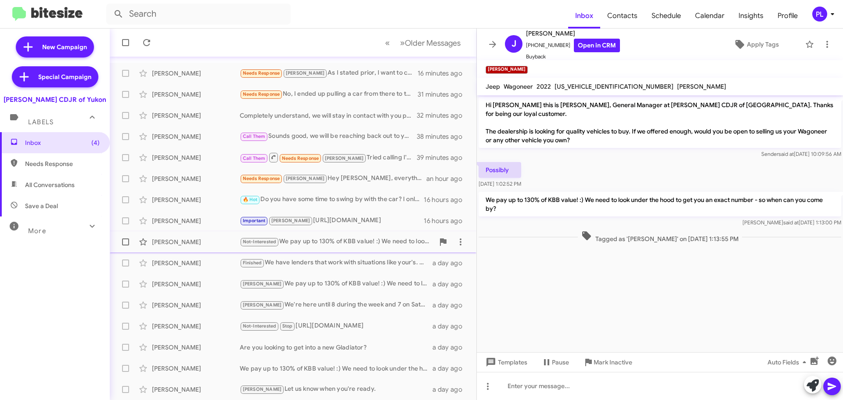
click at [321, 246] on div "Not-Interested We pay up to 130% of KBB value! :) We need to look under the hoo…" at bounding box center [337, 242] width 195 height 10
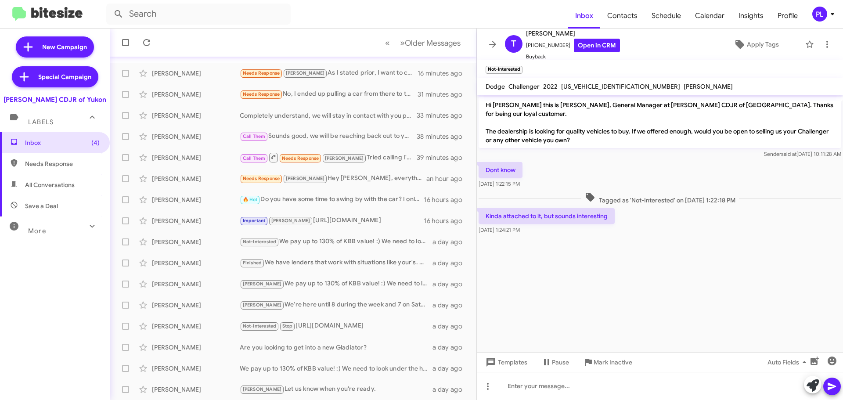
click at [39, 216] on span "Save a Deal" at bounding box center [55, 205] width 110 height 21
type input "in:not-interested"
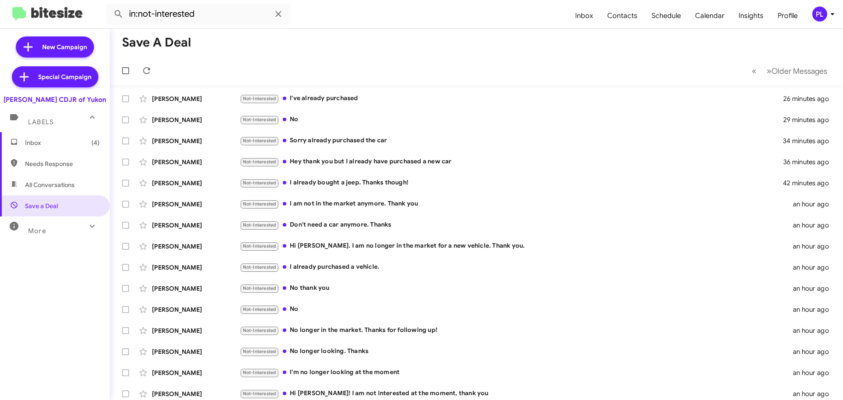
click at [66, 144] on span "Inbox (4)" at bounding box center [62, 142] width 75 height 9
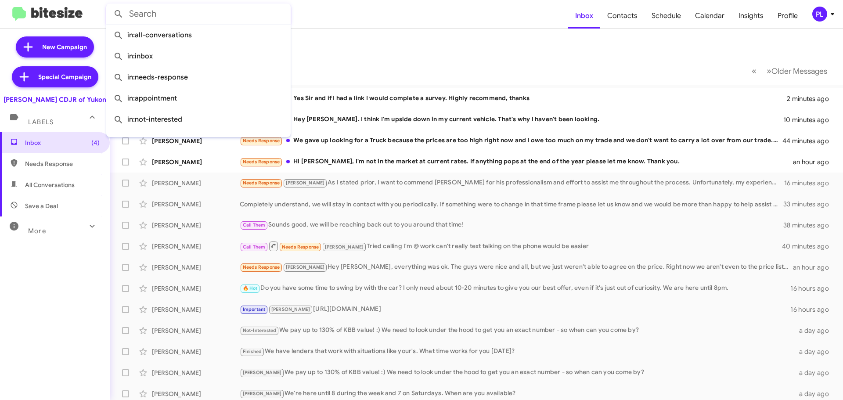
click at [183, 11] on input "text" at bounding box center [198, 14] width 184 height 21
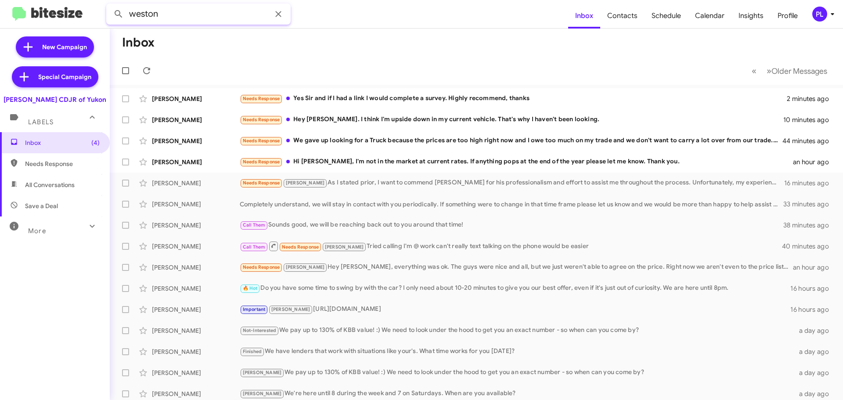
type input "weston"
click at [110, 5] on button at bounding box center [119, 14] width 18 height 18
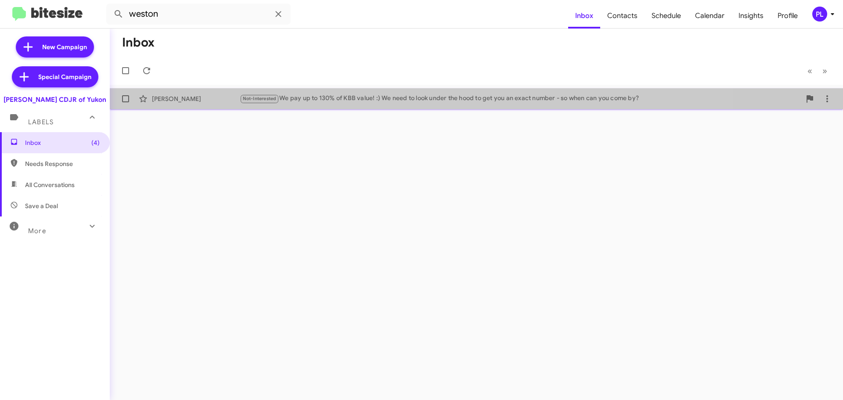
click at [342, 94] on div "Not-Interested We pay up to 130% of KBB value! :) We need to look under the hoo…" at bounding box center [520, 99] width 561 height 10
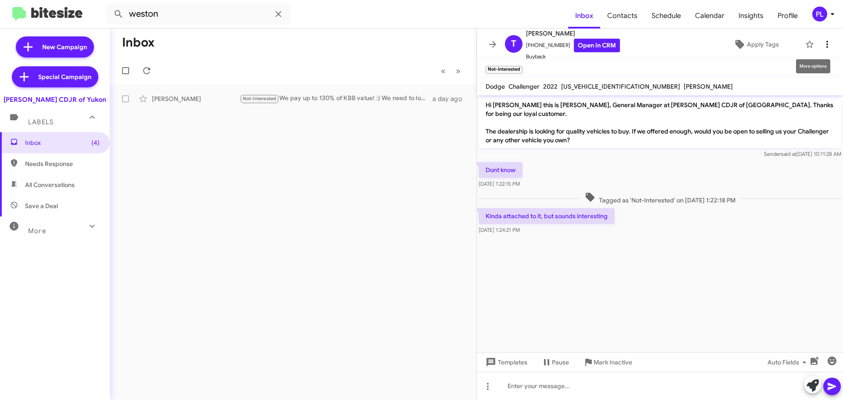
click at [822, 43] on icon at bounding box center [827, 44] width 11 height 11
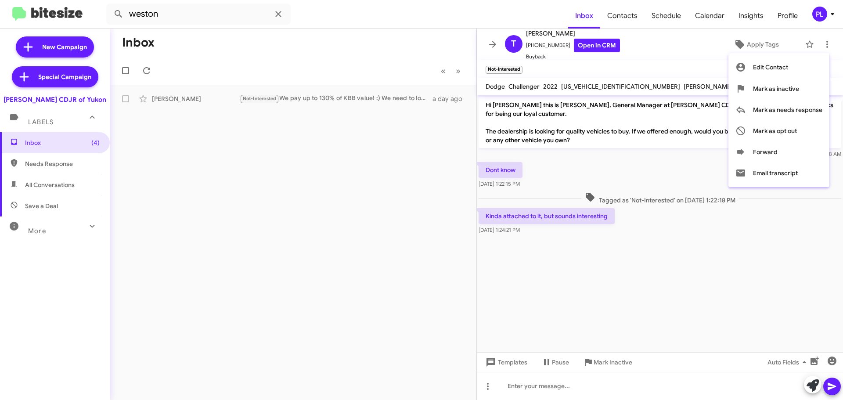
click at [647, 278] on div at bounding box center [421, 200] width 843 height 400
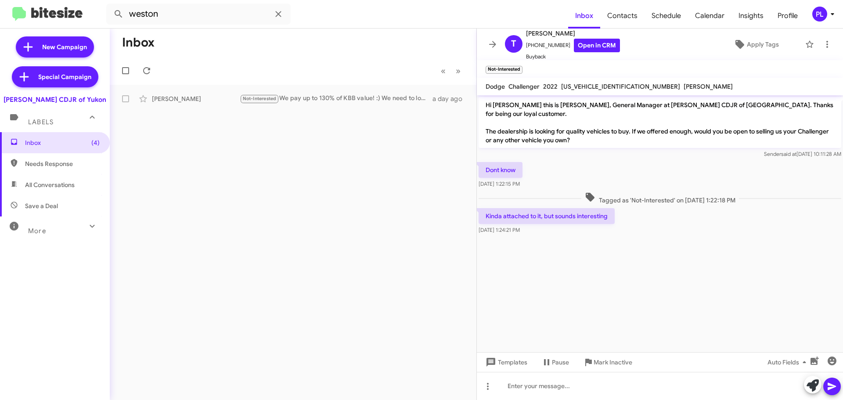
click at [832, 13] on icon at bounding box center [833, 14] width 11 height 11
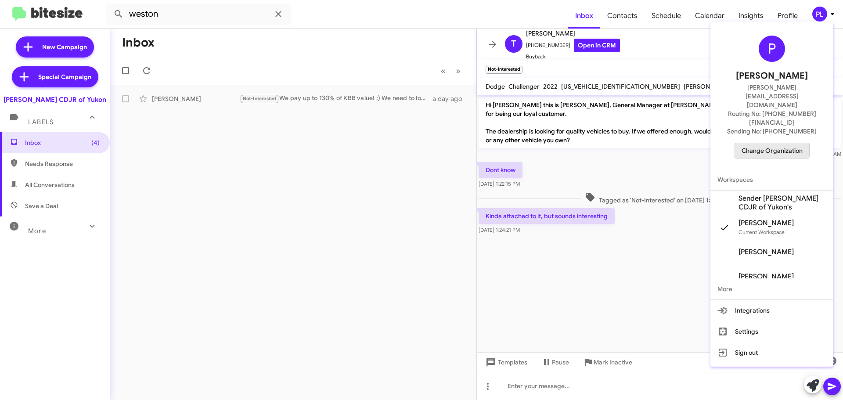
click at [767, 143] on span "Change Organization" at bounding box center [772, 150] width 61 height 15
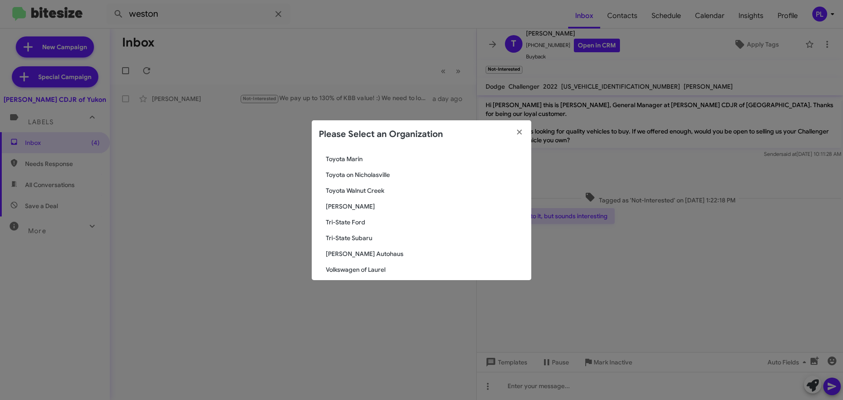
scroll to position [1601, 0]
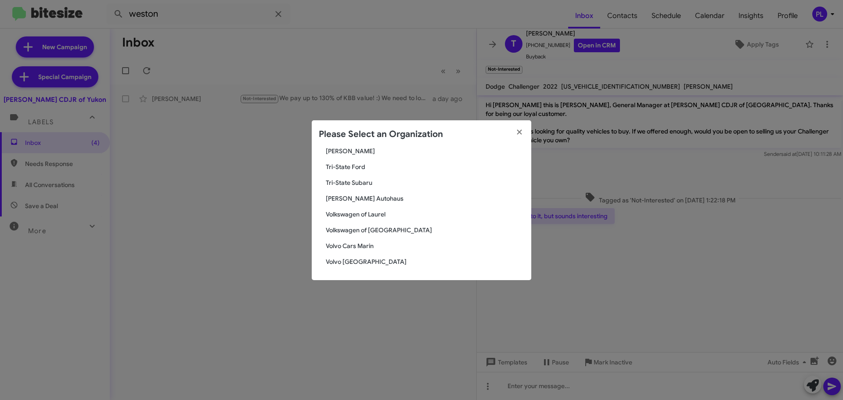
click at [348, 195] on span "Vin Devers Autohaus" at bounding box center [425, 198] width 199 height 9
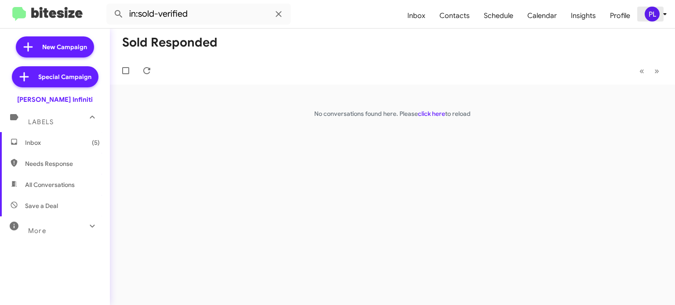
click at [652, 15] on div "PL" at bounding box center [651, 14] width 15 height 15
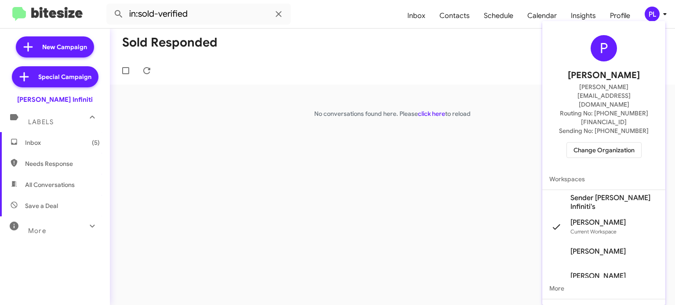
click at [624, 143] on span "Change Organization" at bounding box center [603, 150] width 61 height 15
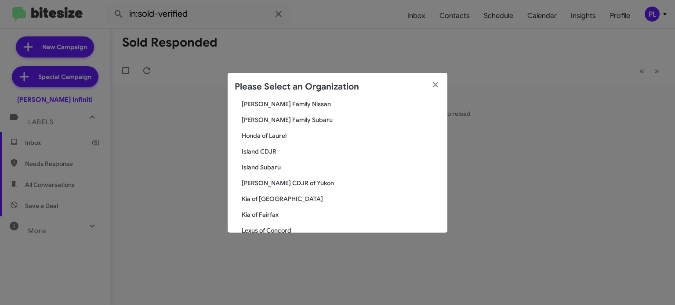
scroll to position [571, 0]
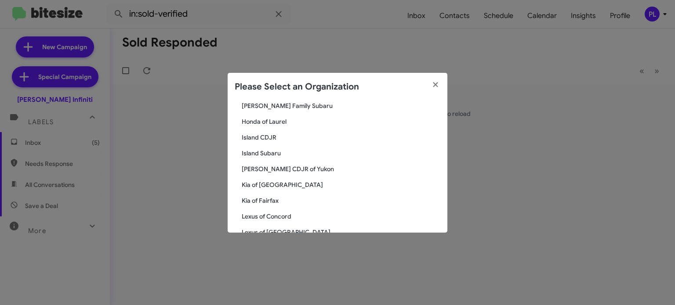
click at [274, 165] on span "[PERSON_NAME] CDJR of Yukon" at bounding box center [341, 169] width 199 height 9
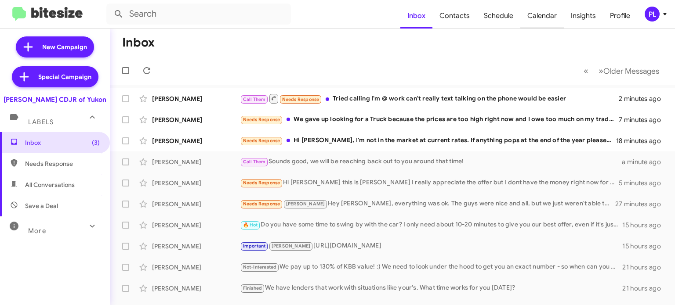
click at [532, 14] on span "Calendar" at bounding box center [541, 15] width 43 height 25
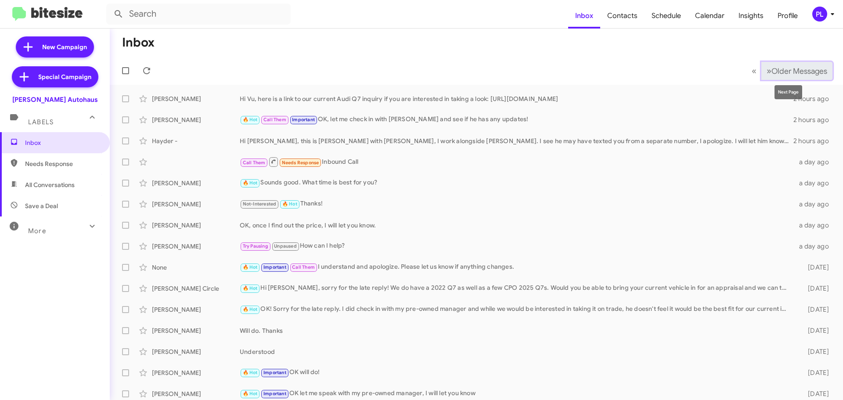
click at [792, 71] on span "Older Messages" at bounding box center [800, 71] width 56 height 10
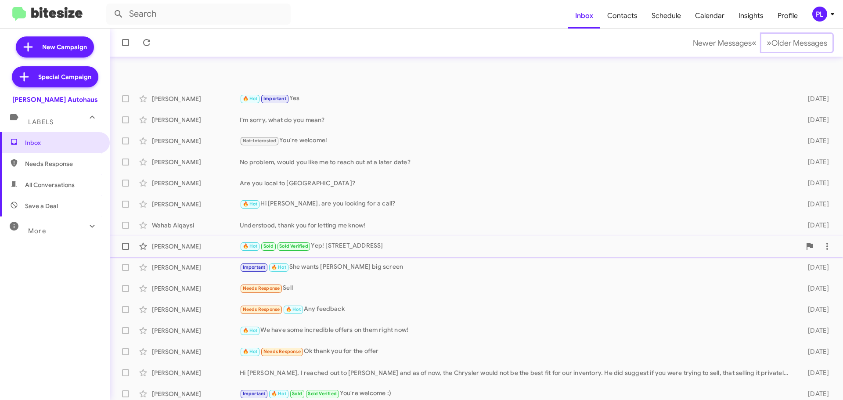
scroll to position [44, 0]
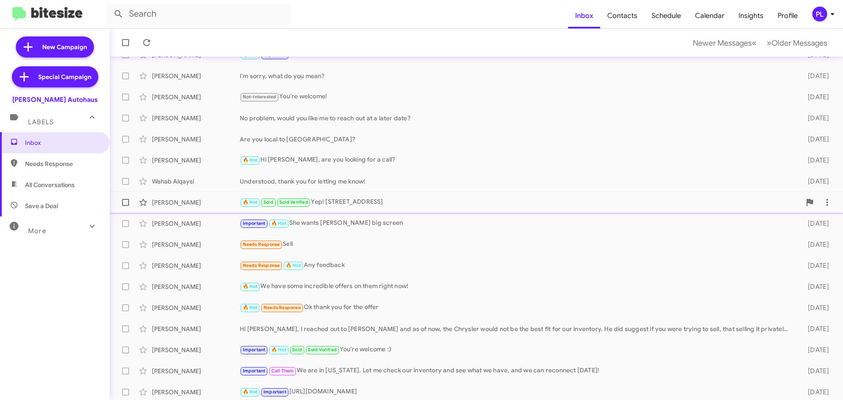
click at [382, 204] on div "🔥 Hot Sold Sold Verified Yep! [STREET_ADDRESS]" at bounding box center [520, 202] width 561 height 10
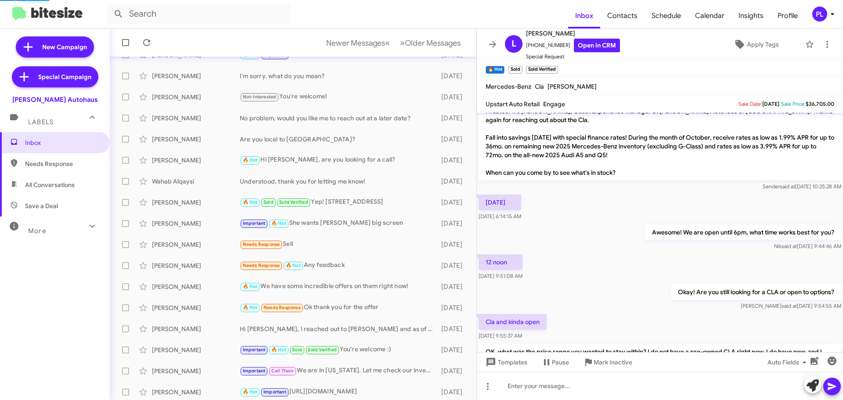
scroll to position [439, 0]
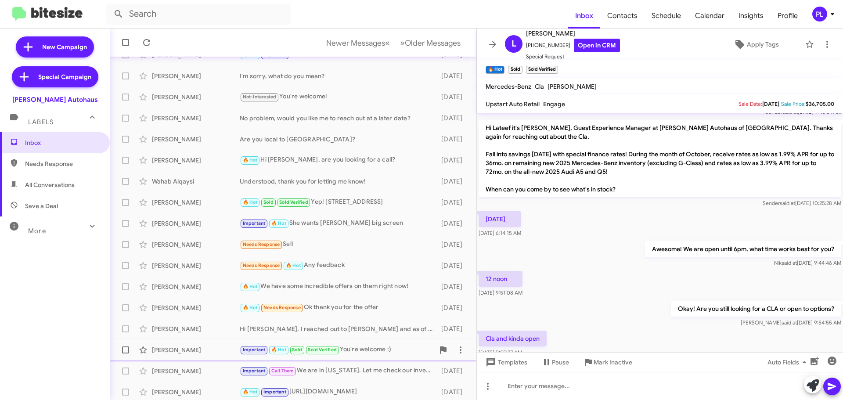
click at [354, 349] on div "Important 🔥 Hot Sold Sold Verified You're welcome :)" at bounding box center [337, 350] width 195 height 10
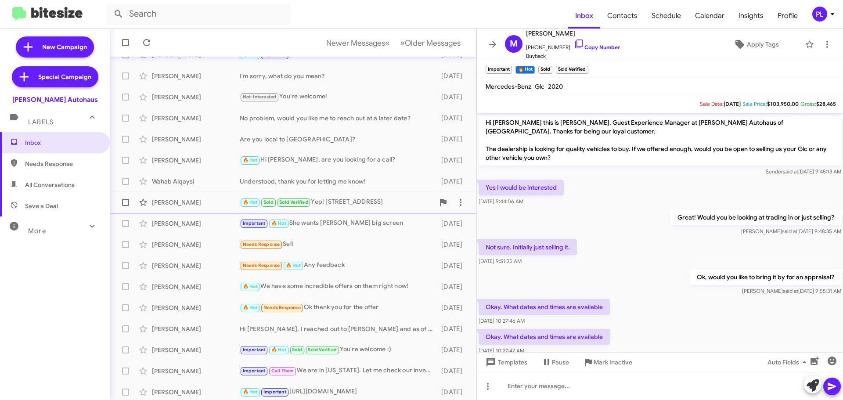
click at [336, 202] on div "🔥 Hot Sold Sold Verified Yep! [STREET_ADDRESS]" at bounding box center [337, 202] width 195 height 10
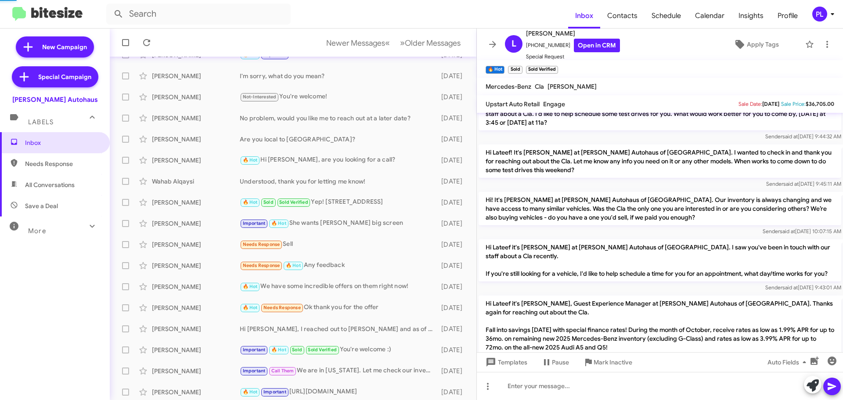
scroll to position [351, 0]
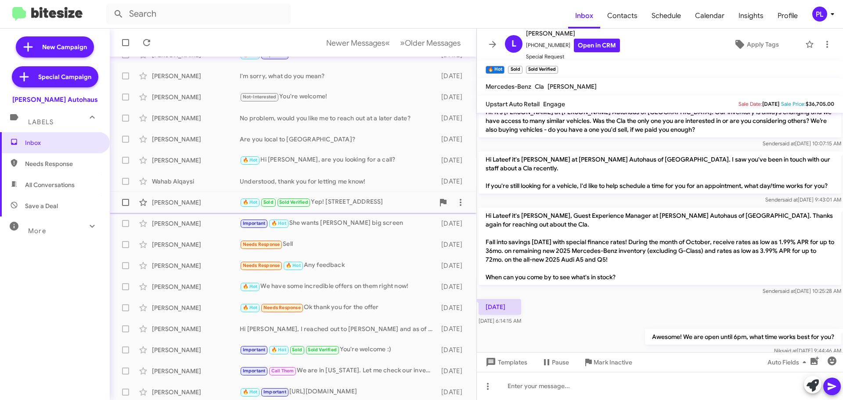
click at [339, 206] on div "🔥 Hot Sold Sold Verified Yep! [STREET_ADDRESS]" at bounding box center [337, 202] width 195 height 10
click at [821, 20] on div "PL" at bounding box center [820, 14] width 15 height 15
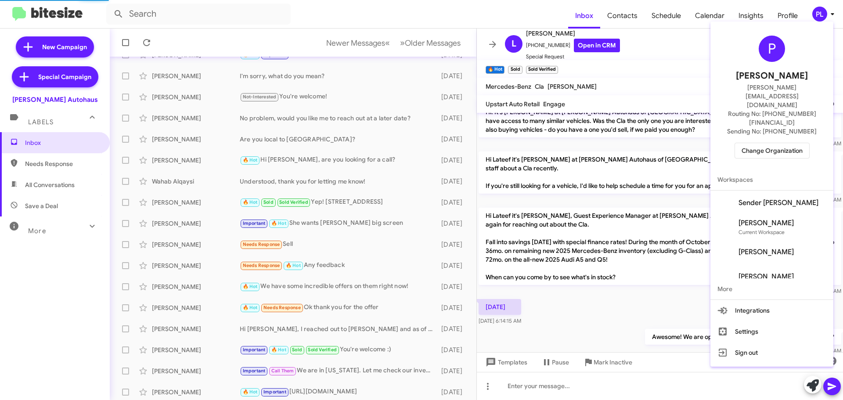
click at [792, 143] on span "Change Organization" at bounding box center [772, 150] width 61 height 15
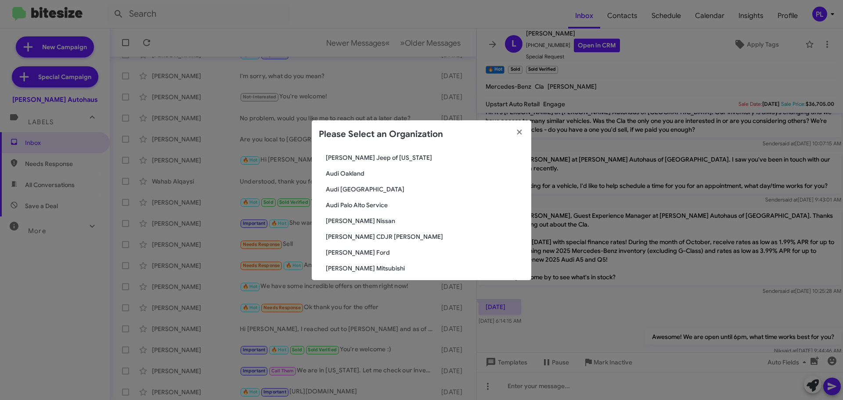
scroll to position [88, 0]
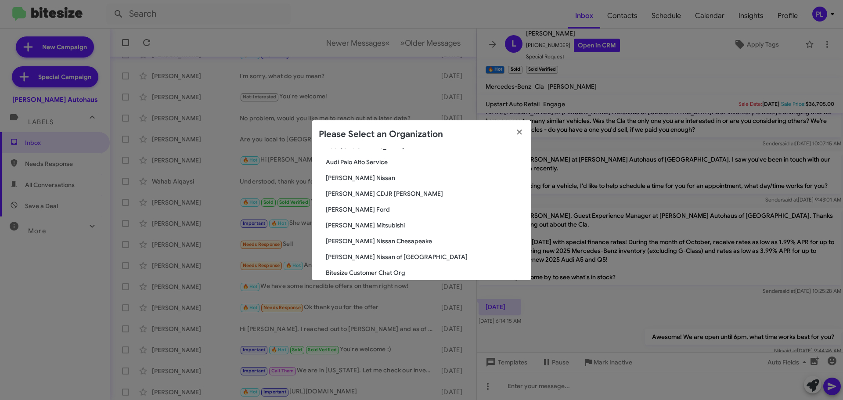
click at [343, 177] on span "[PERSON_NAME] Nissan" at bounding box center [425, 178] width 199 height 9
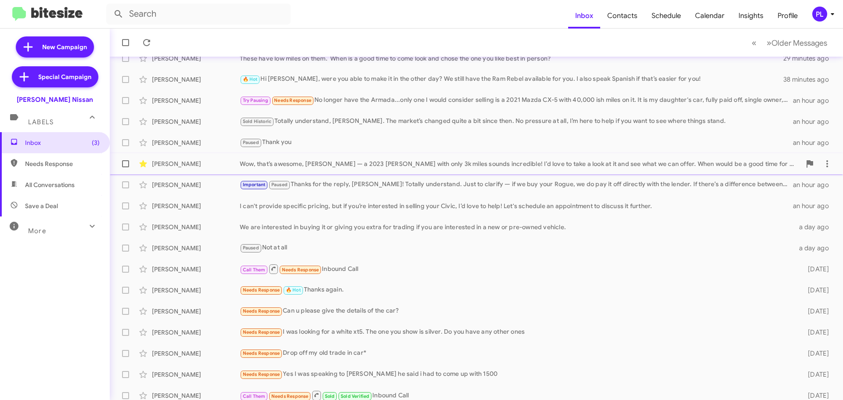
scroll to position [110, 0]
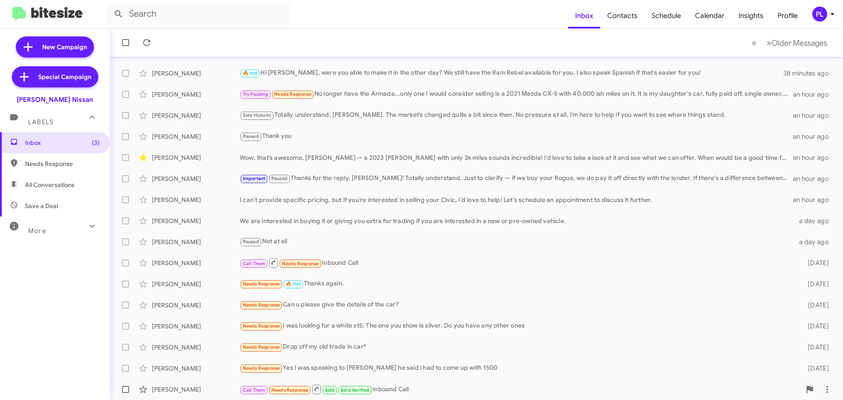
click at [404, 390] on div "Call Them Needs Response Sold Sold Verified Inbound Call" at bounding box center [520, 389] width 561 height 11
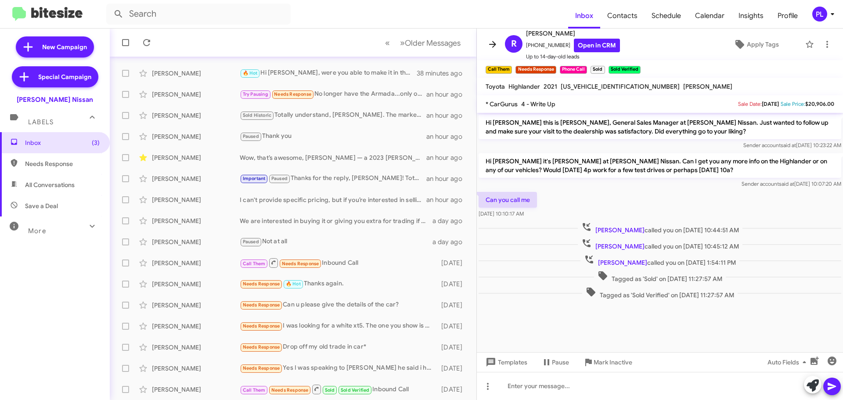
click at [489, 44] on icon at bounding box center [493, 44] width 11 height 11
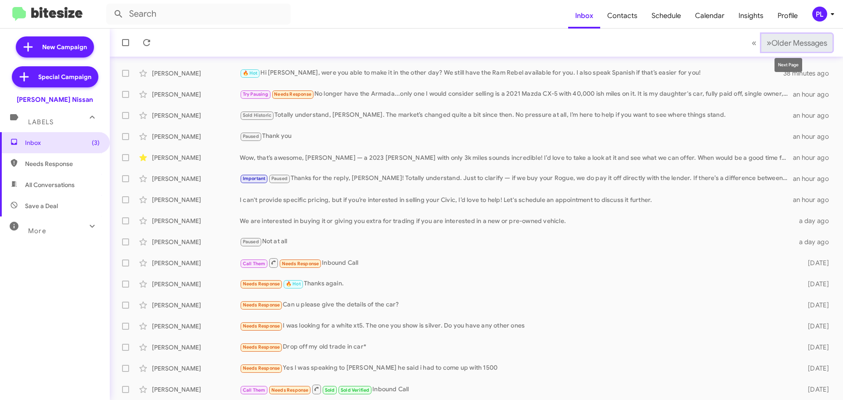
click at [795, 43] on span "Older Messages" at bounding box center [800, 43] width 56 height 10
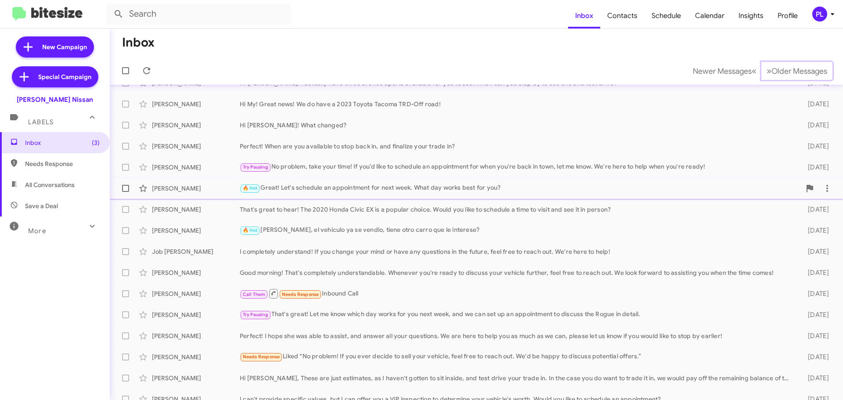
scroll to position [66, 0]
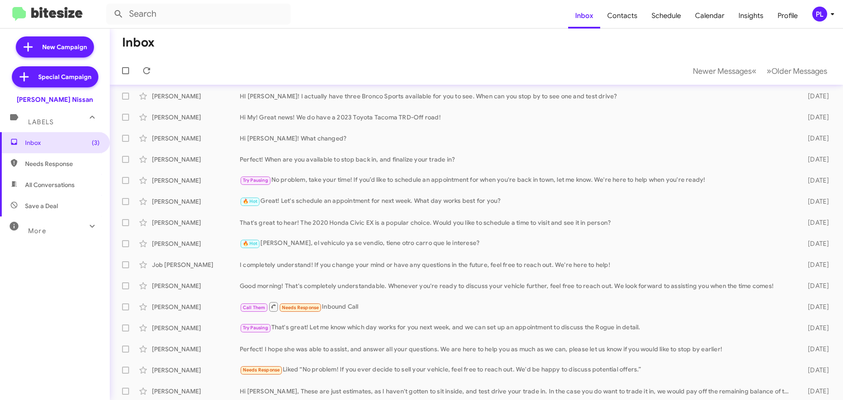
click at [62, 224] on div "More" at bounding box center [46, 227] width 78 height 16
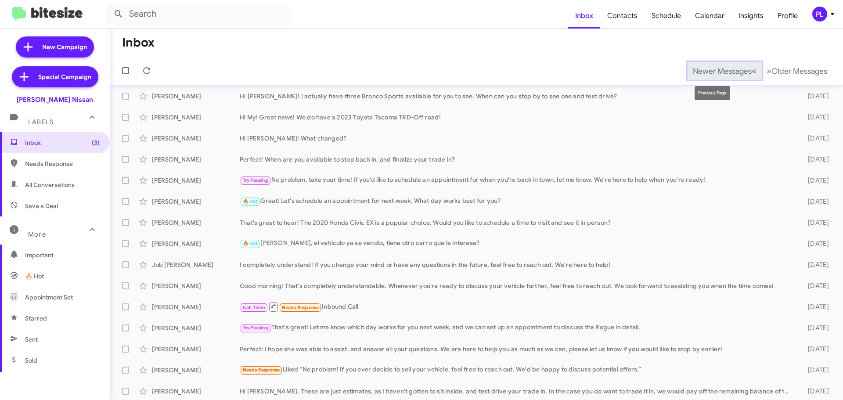
click at [696, 68] on span "Newer Messages" at bounding box center [722, 71] width 59 height 10
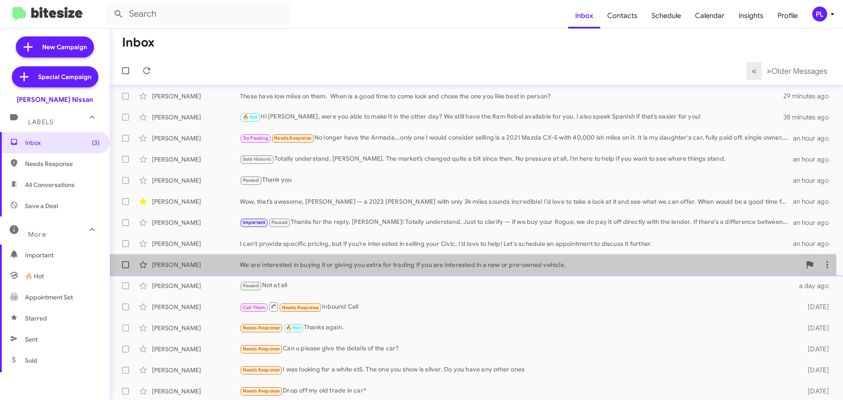
click at [371, 265] on div "We are interested in buying it or giving you extra for trading if you are inter…" at bounding box center [520, 264] width 561 height 9
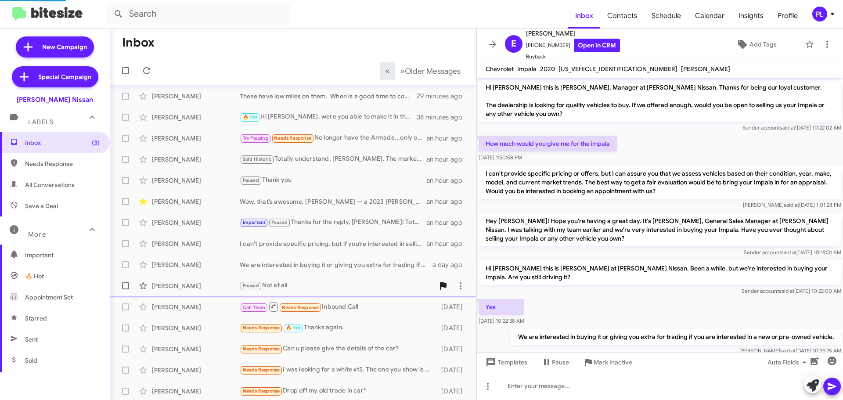
scroll to position [20, 0]
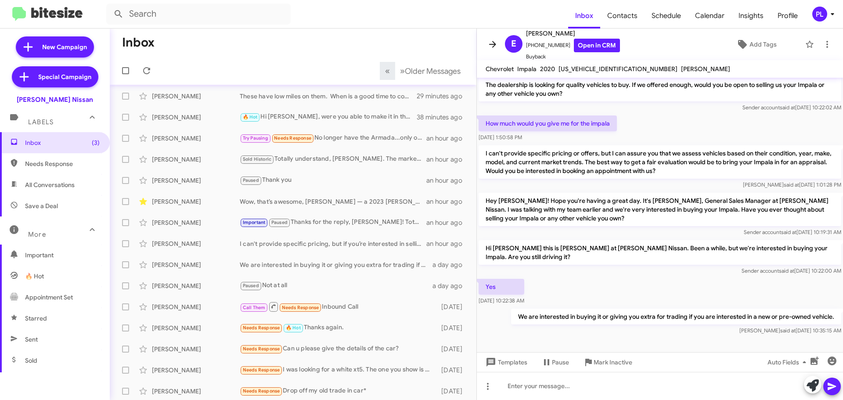
click at [495, 47] on icon at bounding box center [493, 44] width 11 height 11
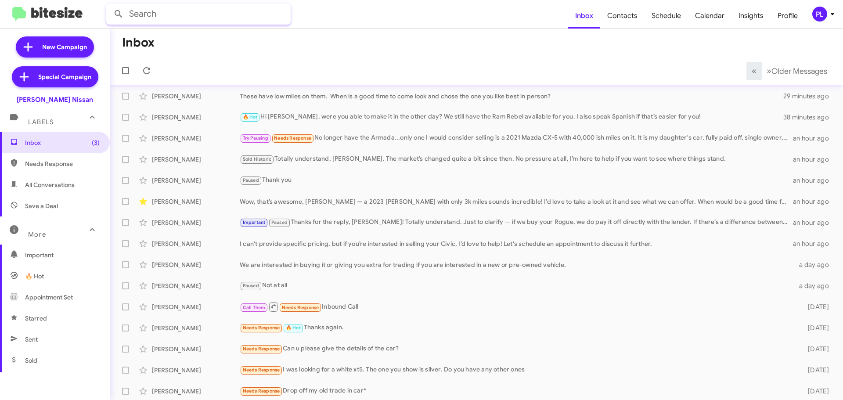
click at [141, 11] on input "text" at bounding box center [198, 14] width 184 height 21
click at [110, 5] on button at bounding box center [119, 14] width 18 height 18
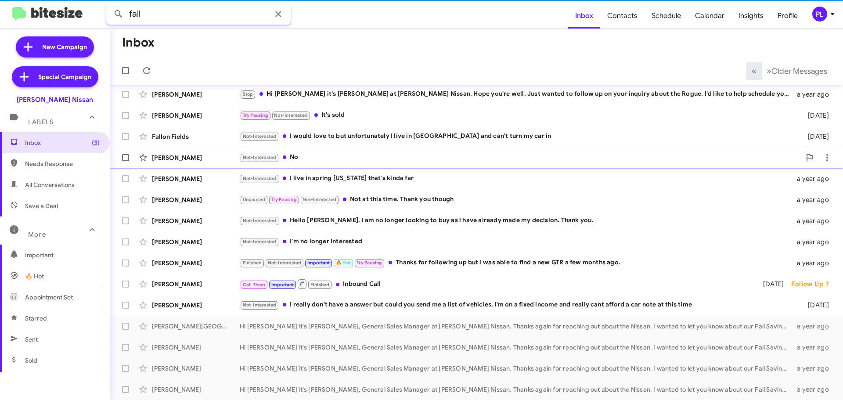
scroll to position [4, 0]
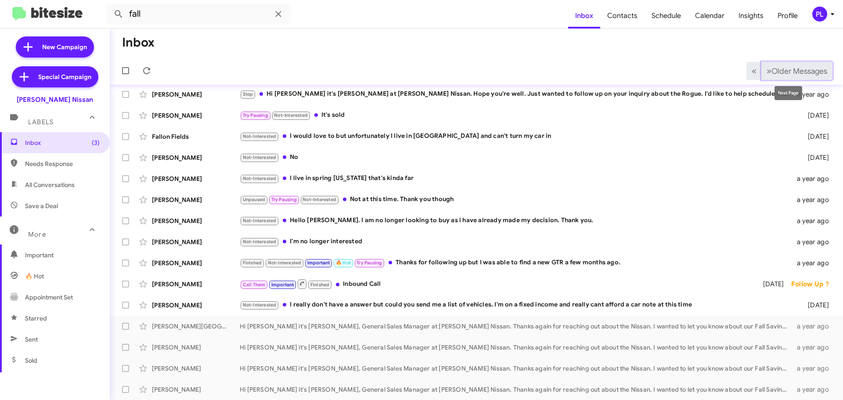
click at [805, 66] on span "Older Messages" at bounding box center [800, 71] width 56 height 10
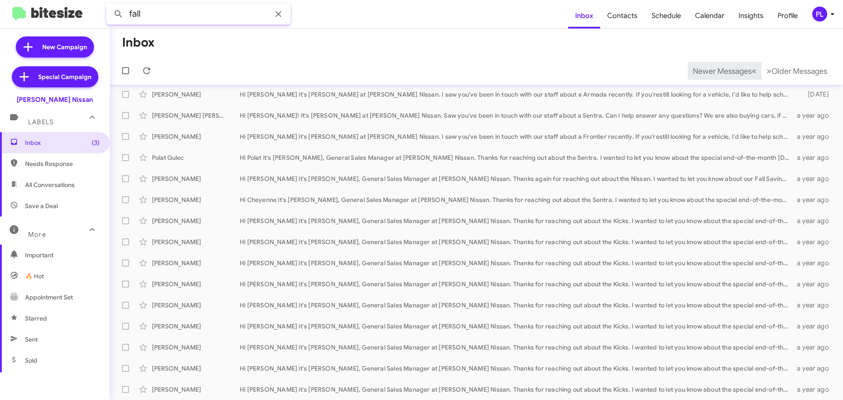
drag, startPoint x: 170, startPoint y: 17, endPoint x: 94, endPoint y: 16, distance: 75.1
click at [94, 16] on mat-toolbar "fall Inbox Contacts Schedule Calendar Insights Profile PL" at bounding box center [421, 14] width 843 height 28
click at [110, 5] on button at bounding box center [119, 14] width 18 height 18
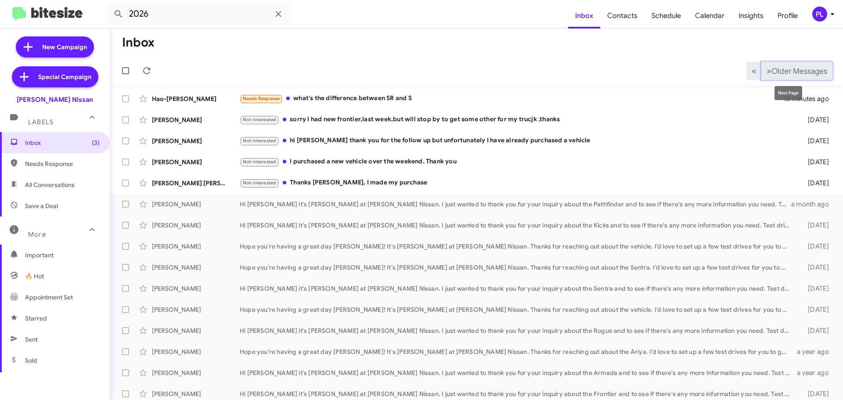
click at [798, 69] on span "Older Messages" at bounding box center [800, 71] width 56 height 10
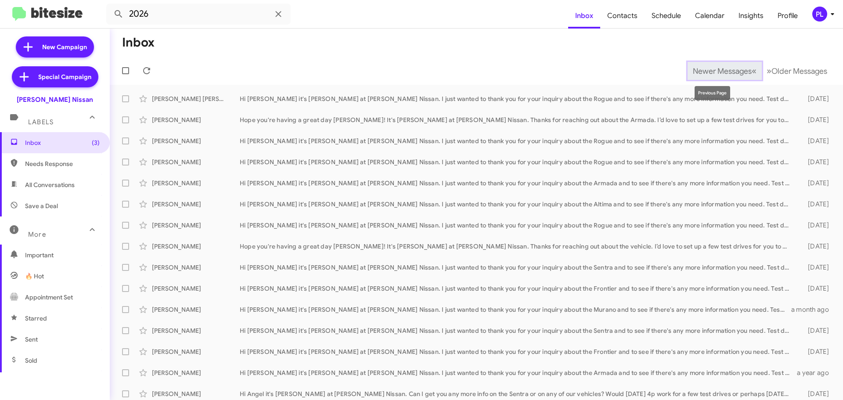
click at [720, 71] on span "Newer Messages" at bounding box center [722, 71] width 59 height 10
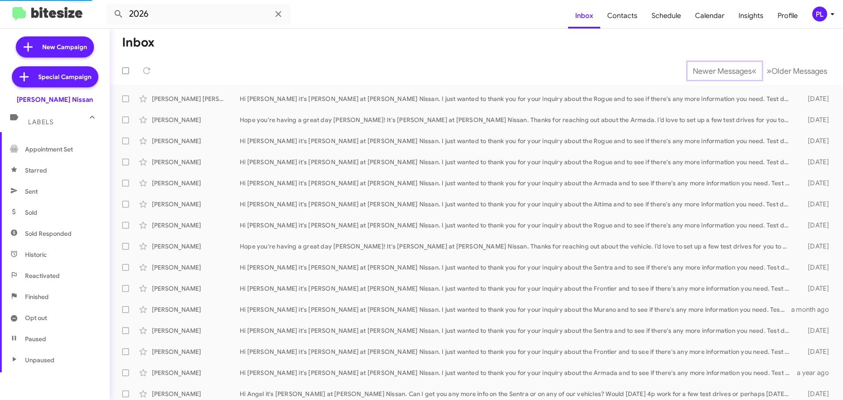
scroll to position [174, 0]
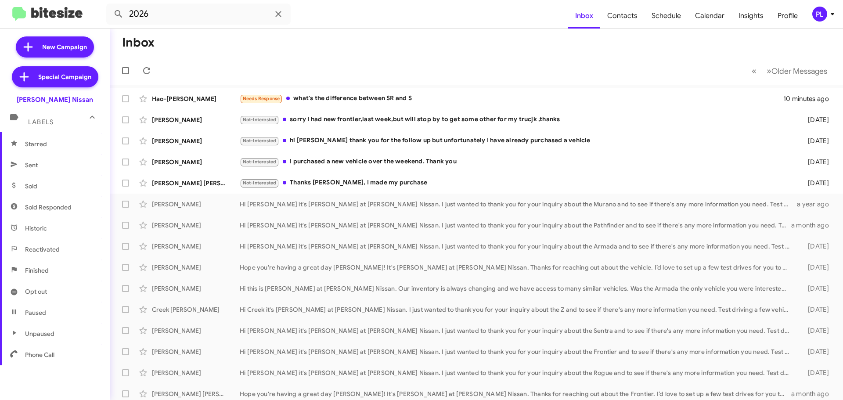
click at [57, 212] on span "Sold Responded" at bounding box center [55, 207] width 110 height 21
type input "in:sold-verified"
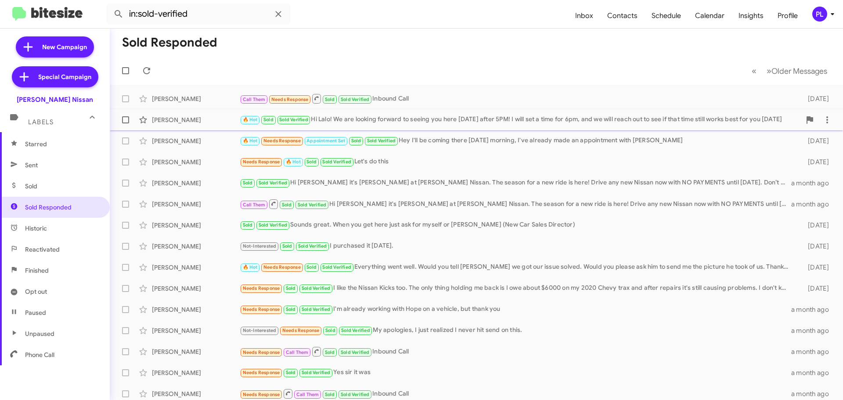
click at [392, 119] on div "🔥 Hot Sold Sold Verified Hi Lalo! We are looking forward to seeing you here [DA…" at bounding box center [520, 120] width 561 height 10
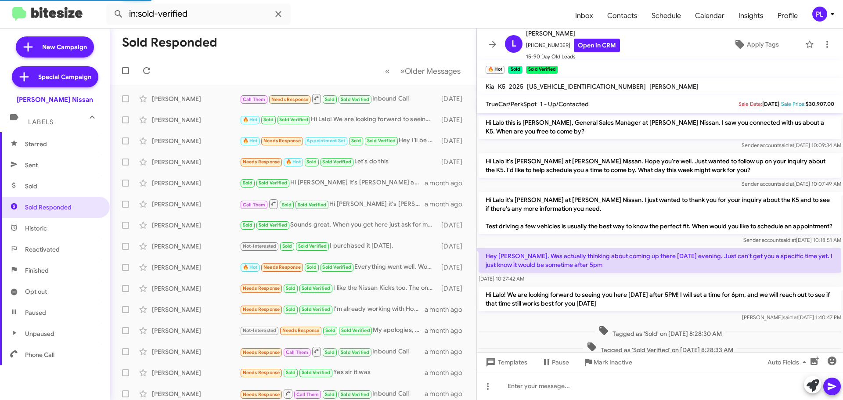
scroll to position [11, 0]
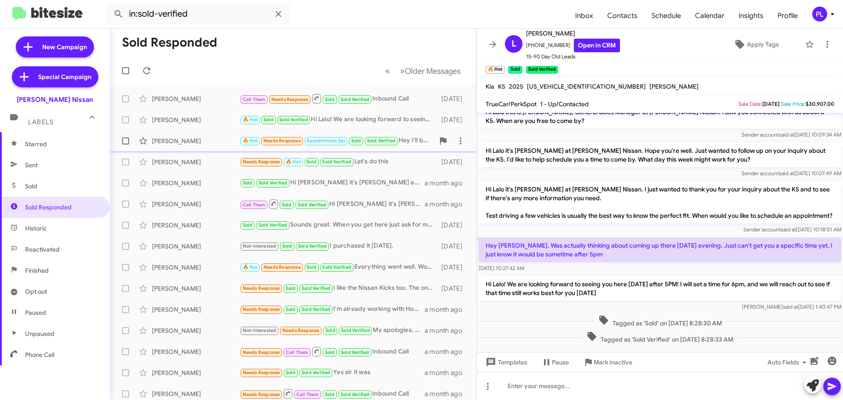
click at [187, 142] on div "[PERSON_NAME]" at bounding box center [196, 141] width 88 height 9
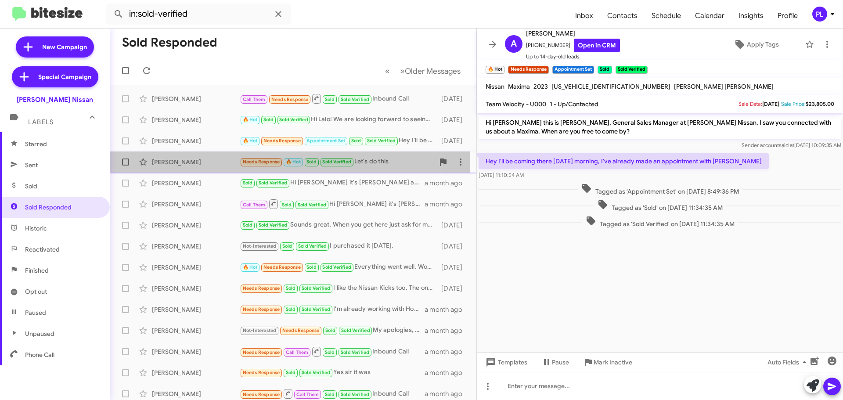
click at [178, 160] on div "[PERSON_NAME]" at bounding box center [196, 162] width 88 height 9
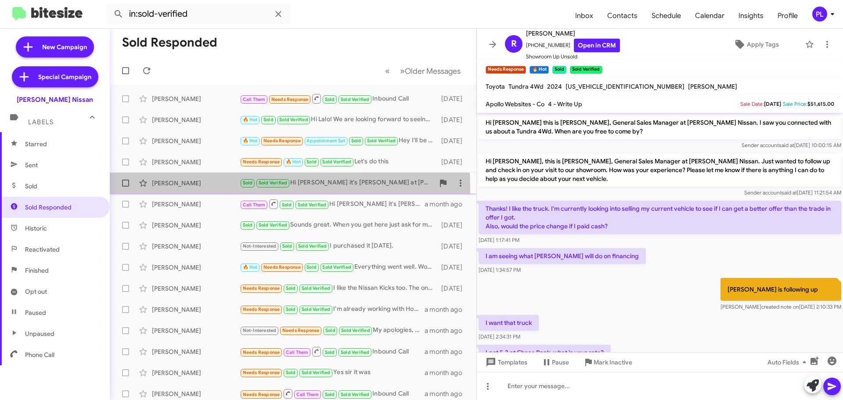
click at [193, 188] on div "[PERSON_NAME] Sold Sold Verified Hi [PERSON_NAME] it's [PERSON_NAME] at [PERSON…" at bounding box center [293, 183] width 353 height 18
